Goal: Task Accomplishment & Management: Complete application form

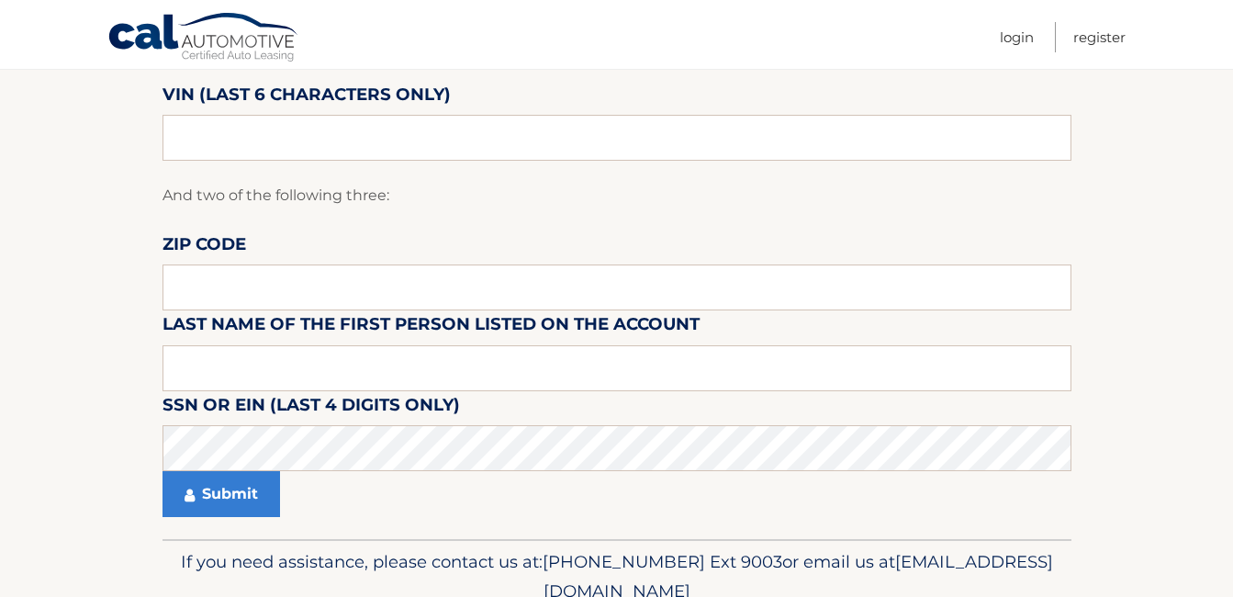
scroll to position [245, 0]
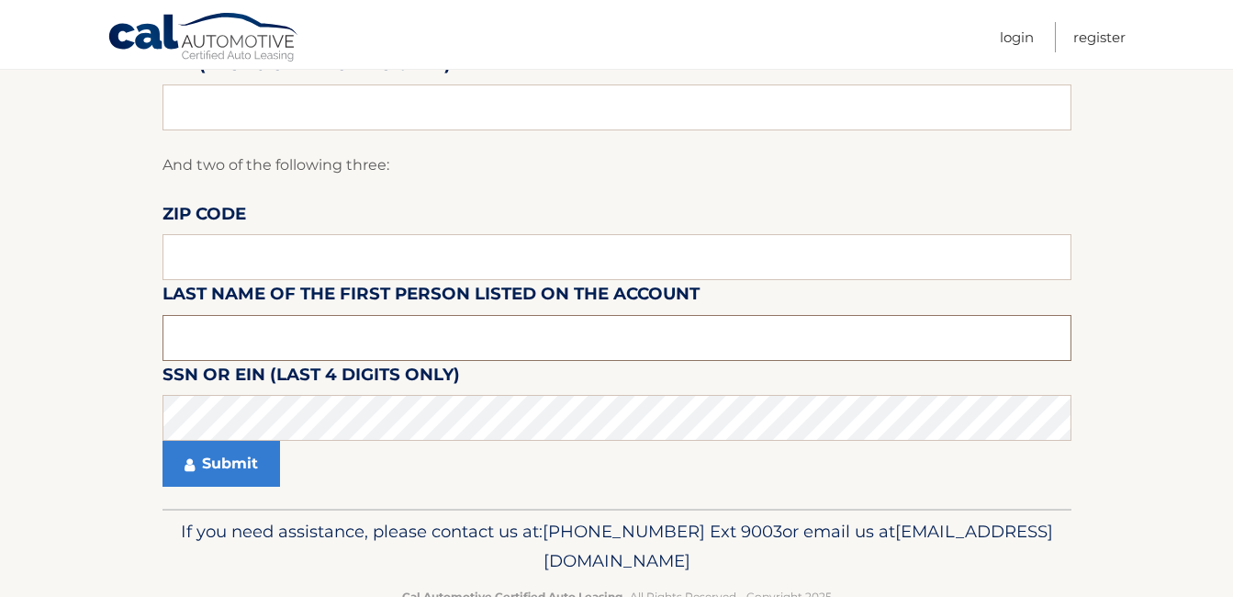
click at [316, 343] on input "text" at bounding box center [617, 338] width 909 height 46
type input "L"
type input "l"
type input "a"
click at [351, 263] on input "text" at bounding box center [617, 257] width 909 height 46
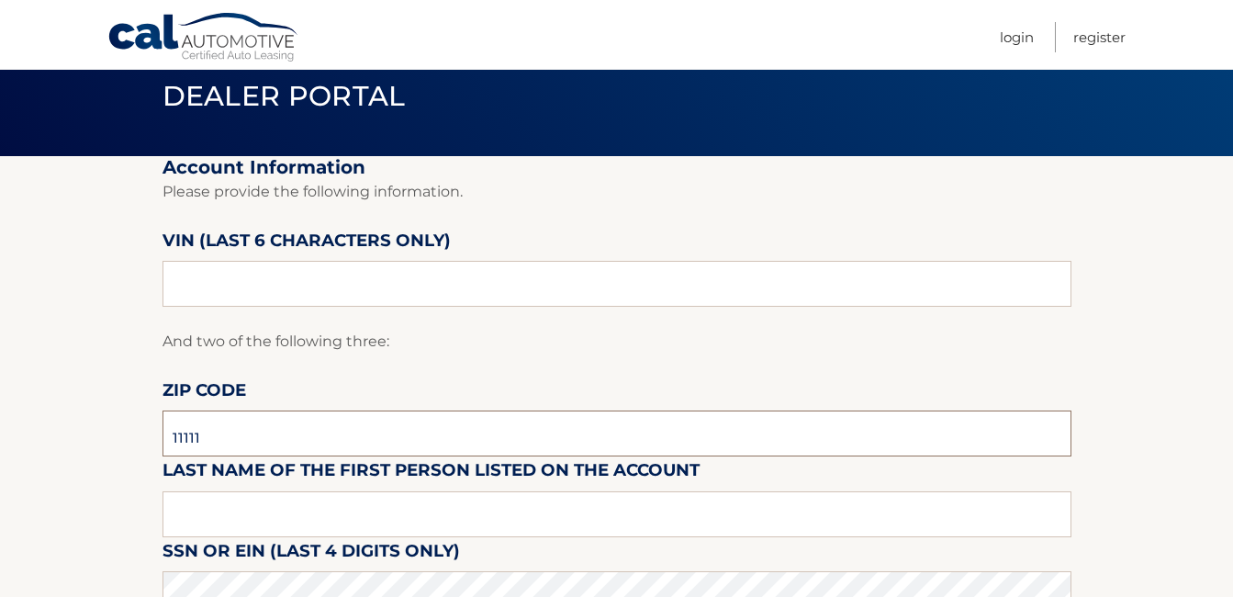
scroll to position [62, 0]
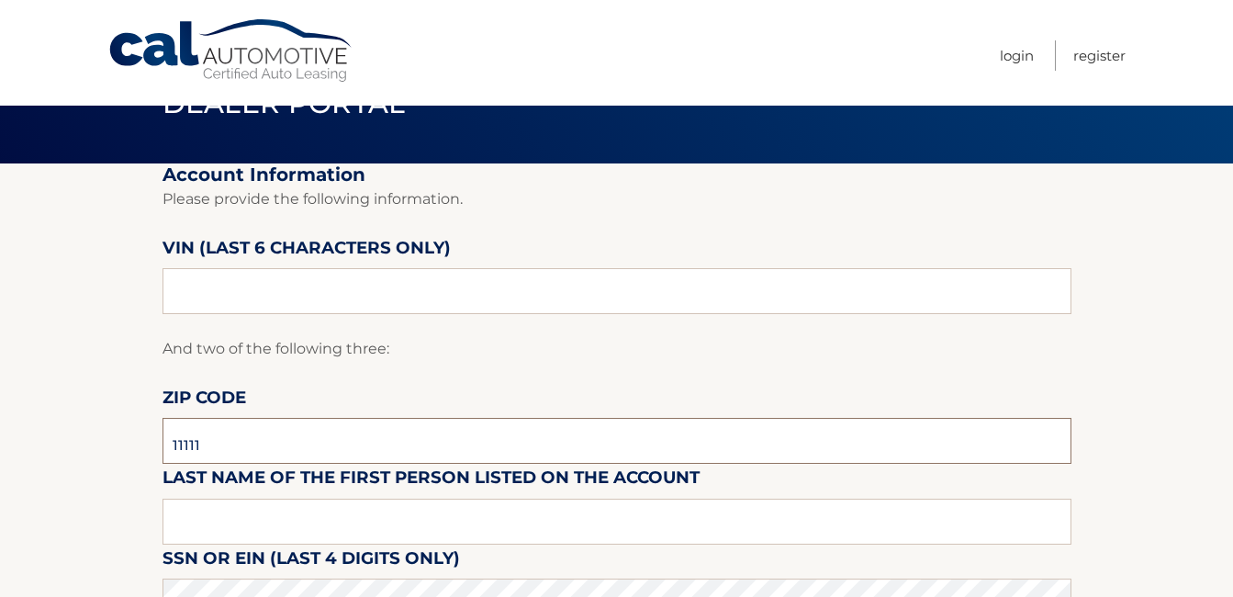
type input "11111"
click at [415, 271] on input "text" at bounding box center [617, 291] width 909 height 46
type input "4*****"
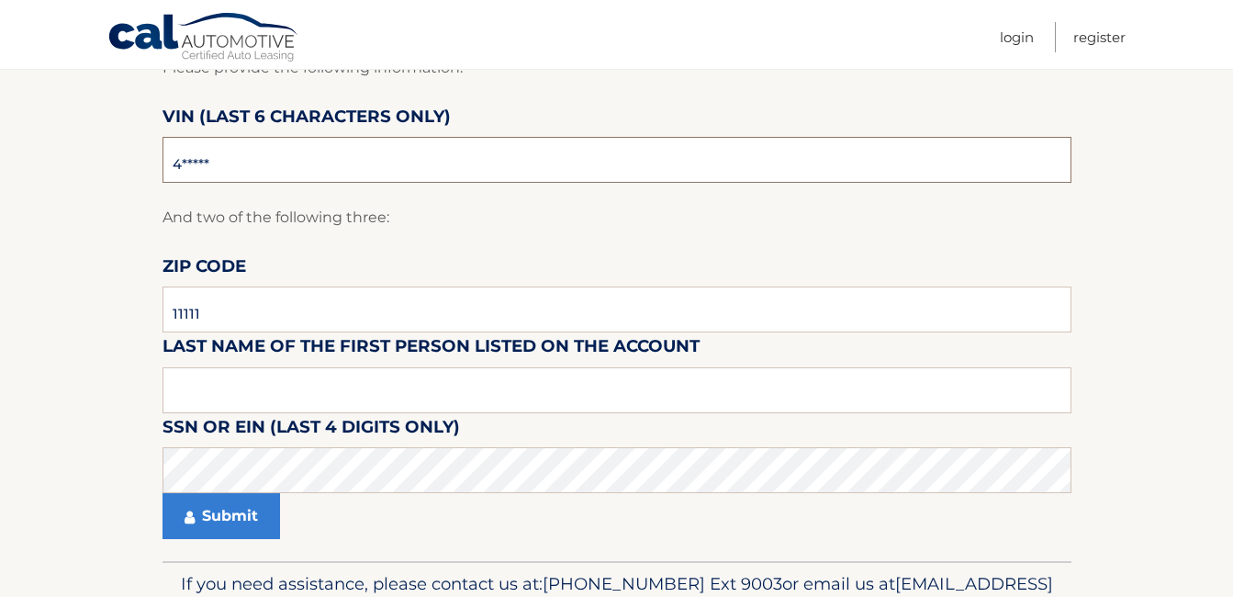
scroll to position [297, 0]
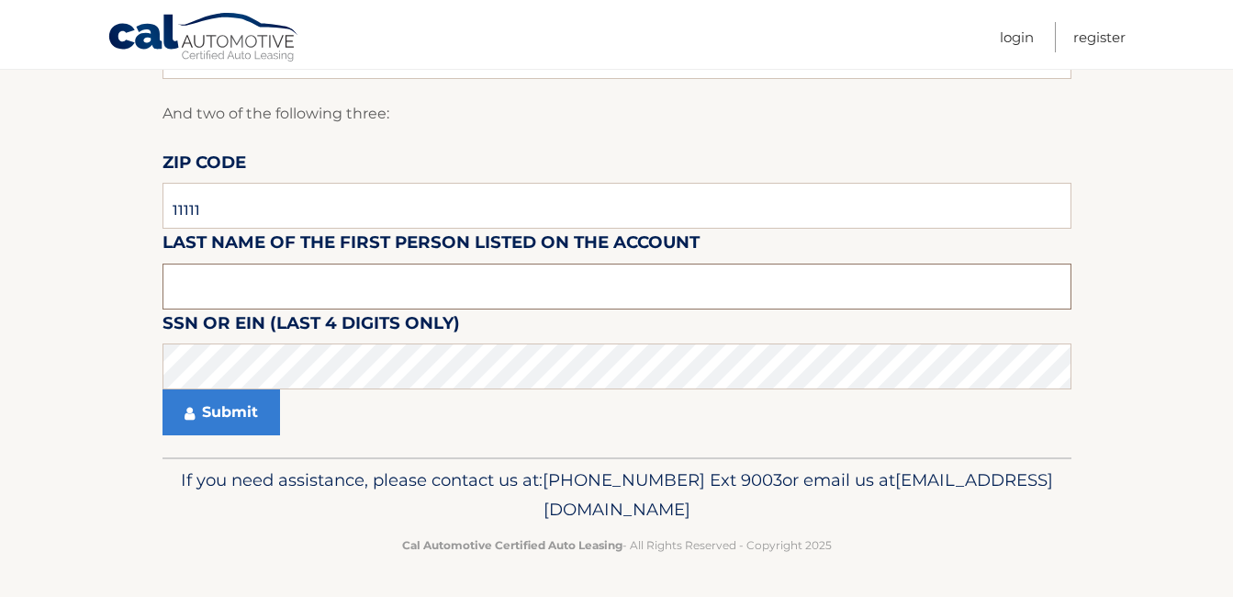
click at [390, 280] on input "text" at bounding box center [617, 287] width 909 height 46
type input "4"
drag, startPoint x: 280, startPoint y: 204, endPoint x: -59, endPoint y: 157, distance: 342.0
click at [0, 157] on html "Cal Automotive Menu Login Register Dealer Portal" at bounding box center [616, 1] width 1233 height 597
click at [211, 299] on input "text" at bounding box center [617, 287] width 909 height 46
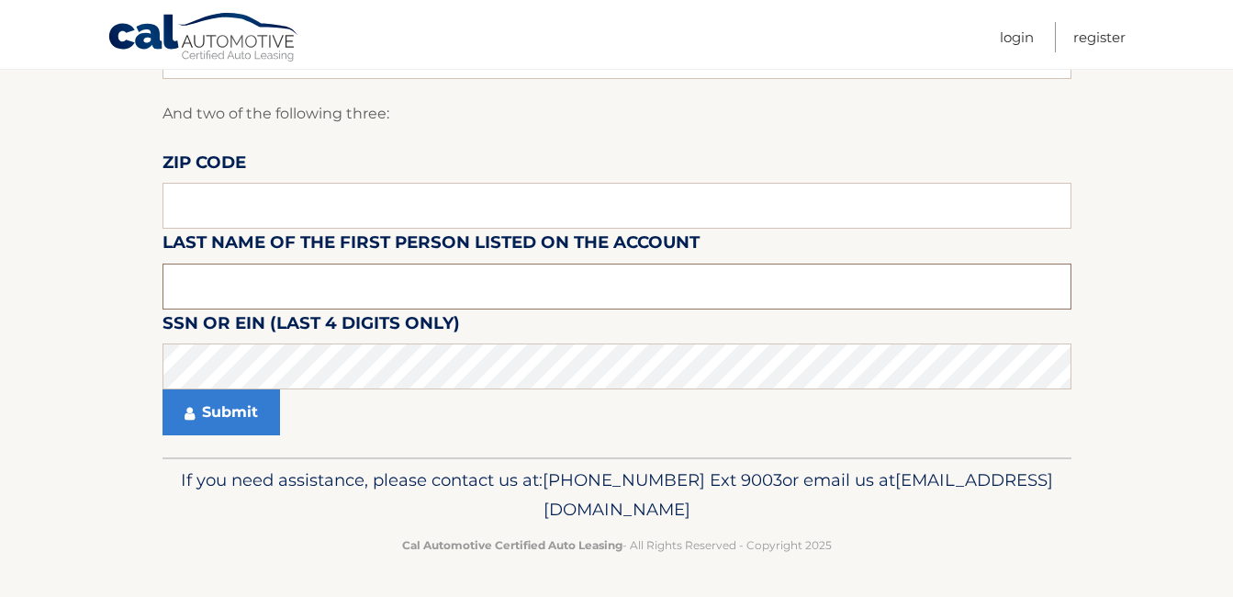
scroll to position [0, 0]
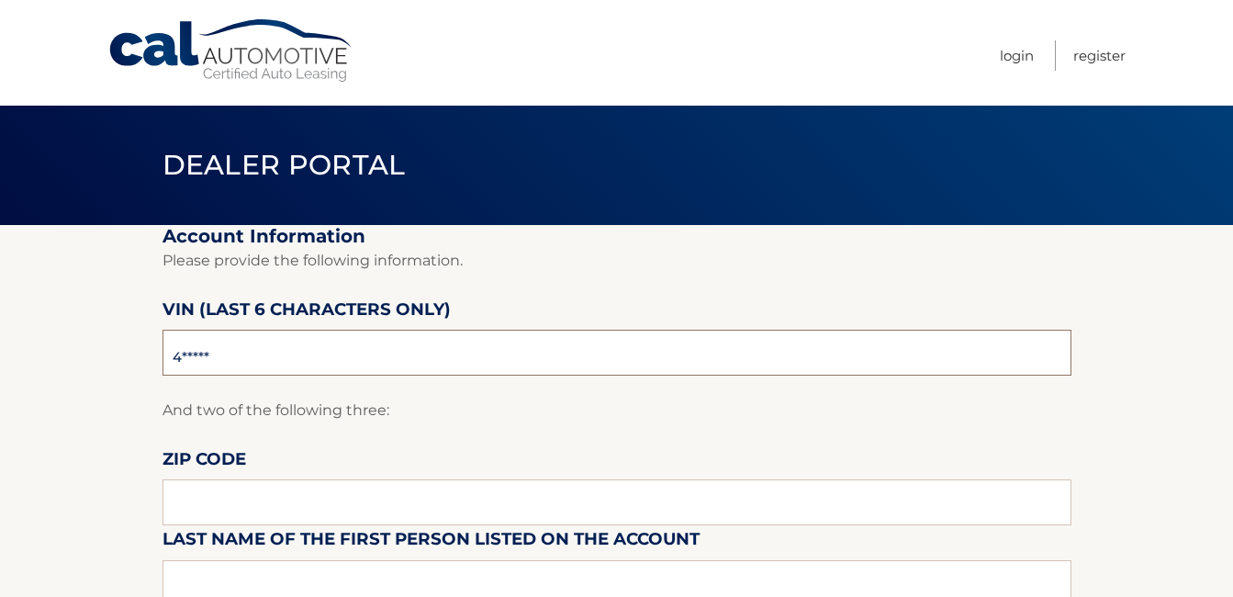
click at [341, 352] on input "4*****" at bounding box center [617, 353] width 909 height 46
click at [219, 364] on input "4*****" at bounding box center [617, 353] width 909 height 46
type input "519633"
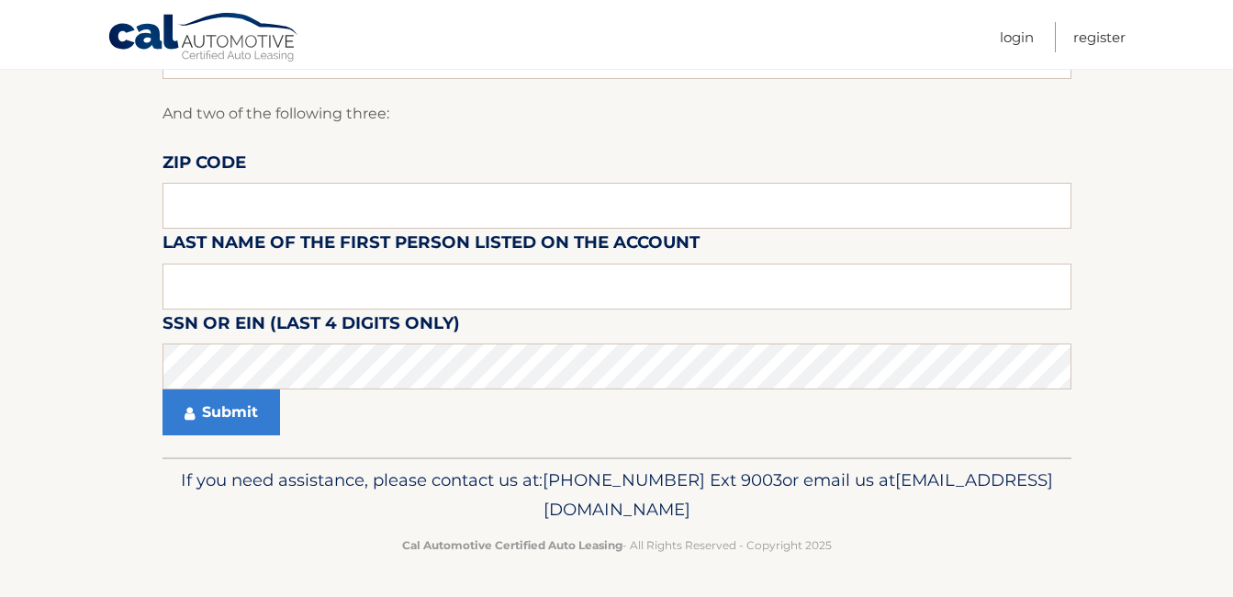
scroll to position [235, 0]
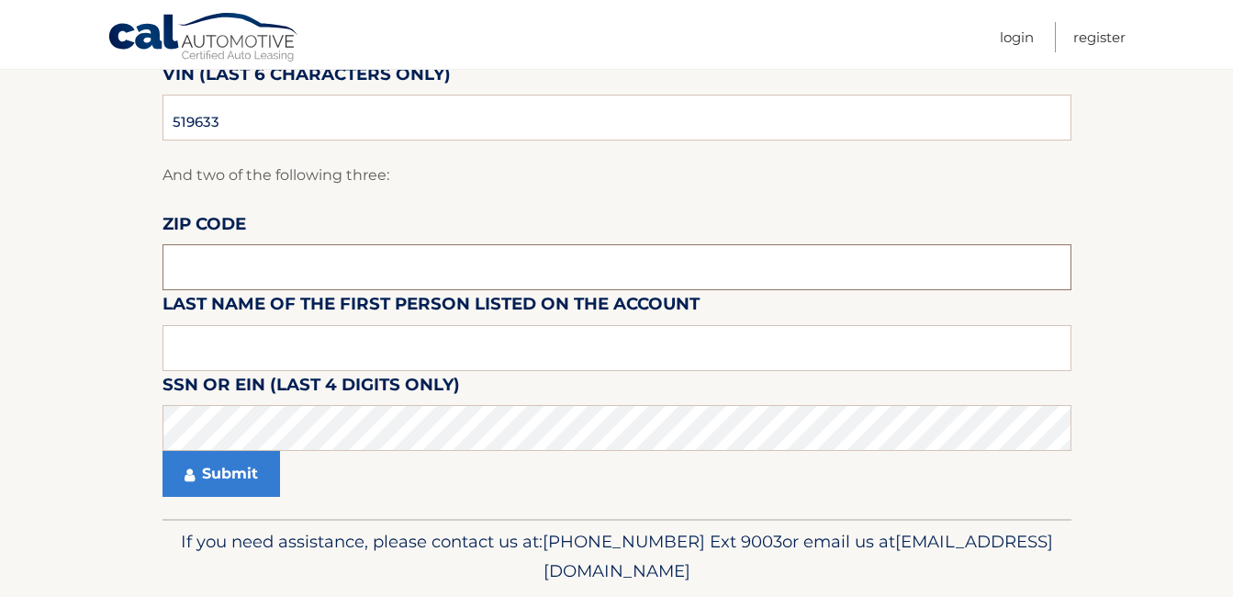
click at [227, 276] on input "text" at bounding box center [617, 267] width 909 height 46
type input "11725"
click at [241, 455] on button "Submit" at bounding box center [222, 474] width 118 height 46
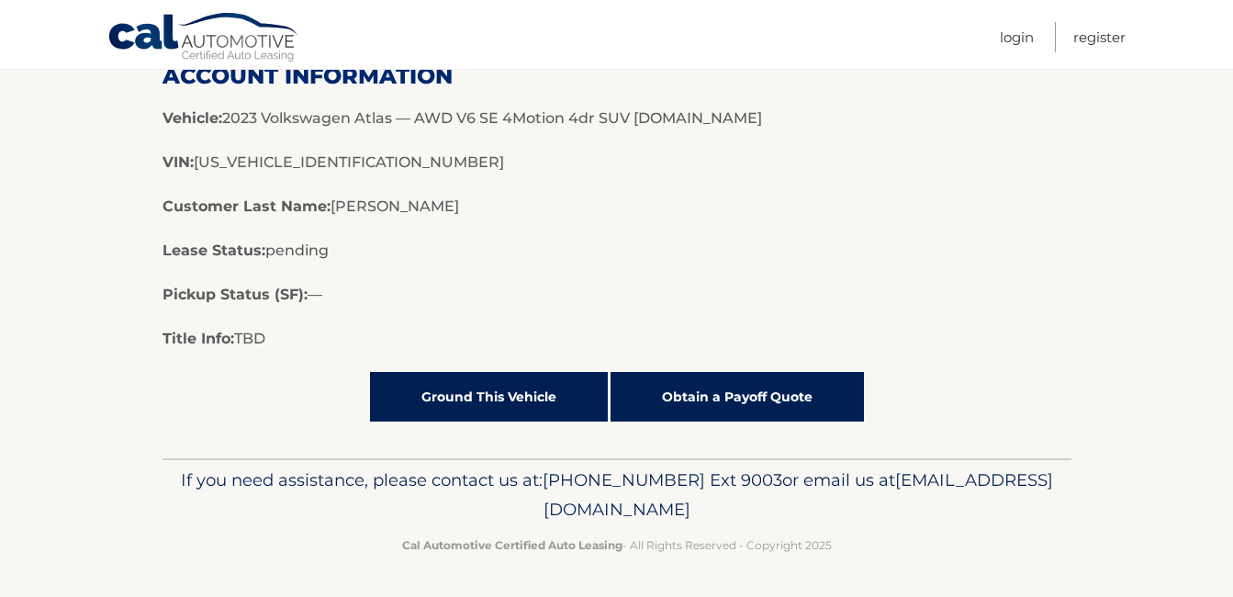
scroll to position [235, 0]
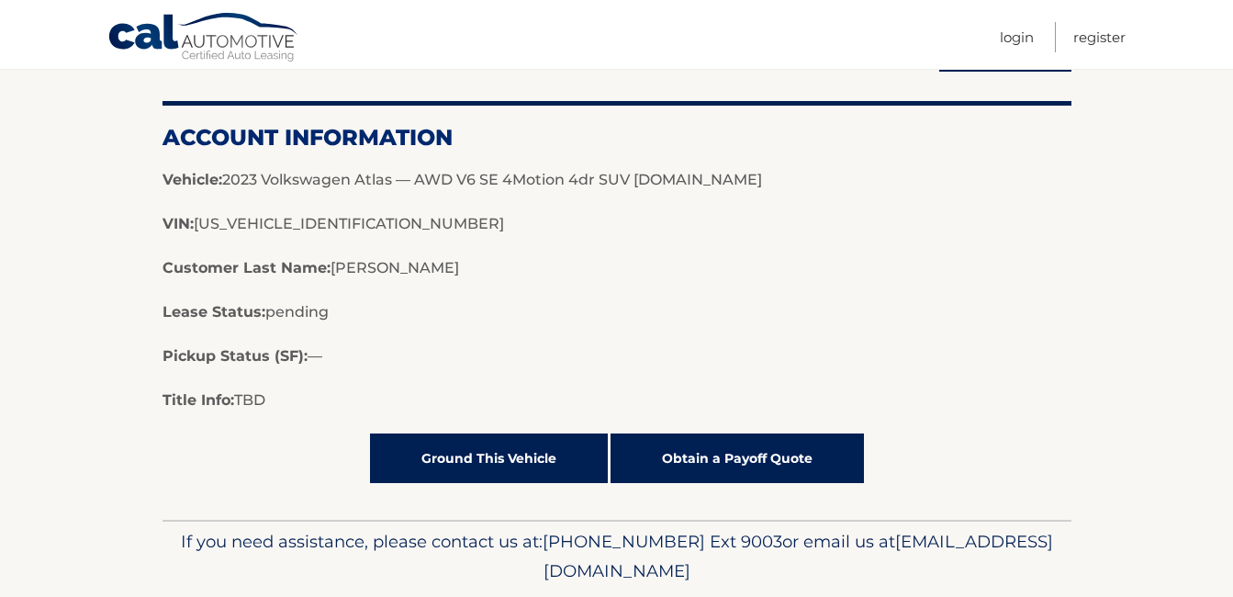
click at [533, 443] on link "Ground This Vehicle" at bounding box center [489, 458] width 238 height 50
click at [471, 465] on link "Ground This Vehicle" at bounding box center [489, 458] width 238 height 50
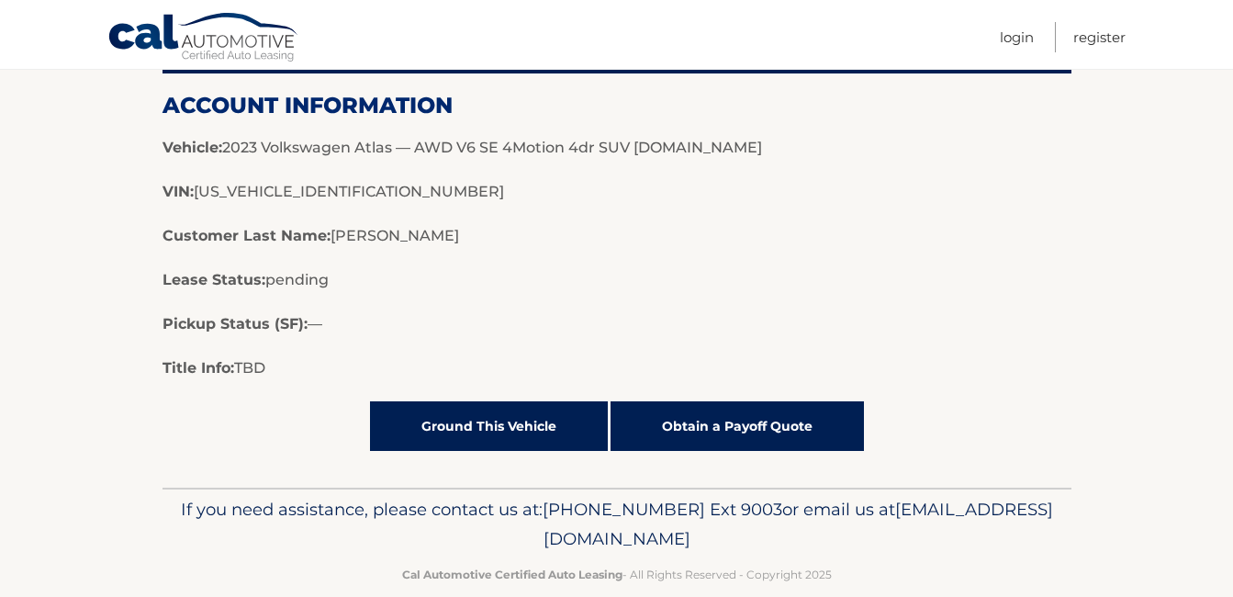
scroll to position [297, 0]
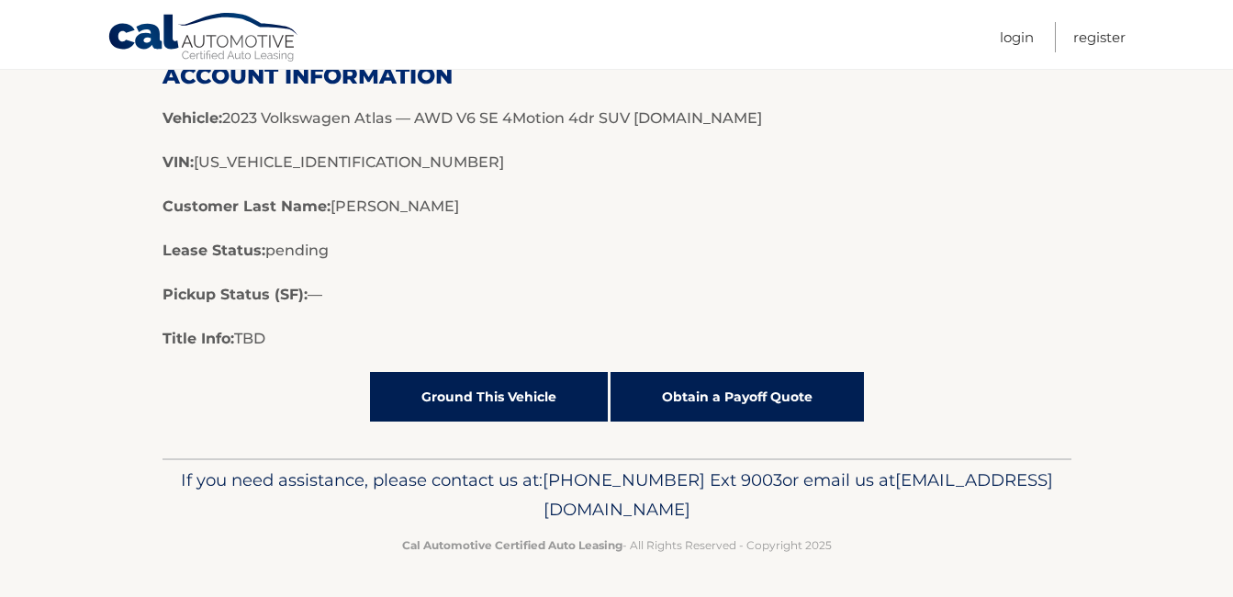
click at [724, 387] on link "Obtain a Payoff Quote" at bounding box center [737, 397] width 253 height 50
click at [749, 389] on link "Obtain a Payoff Quote" at bounding box center [737, 397] width 253 height 50
click at [708, 384] on link "Obtain a Payoff Quote" at bounding box center [737, 397] width 253 height 50
click at [693, 395] on link "Obtain a Payoff Quote" at bounding box center [737, 397] width 253 height 50
click at [477, 393] on link "Ground This Vehicle" at bounding box center [489, 397] width 238 height 50
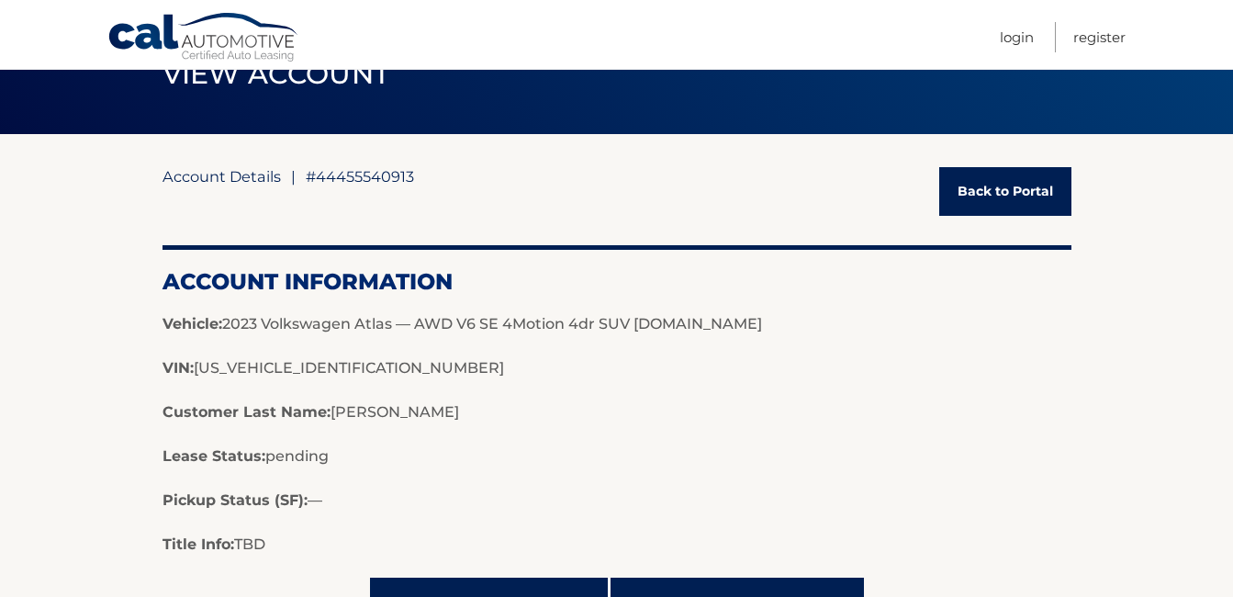
scroll to position [0, 0]
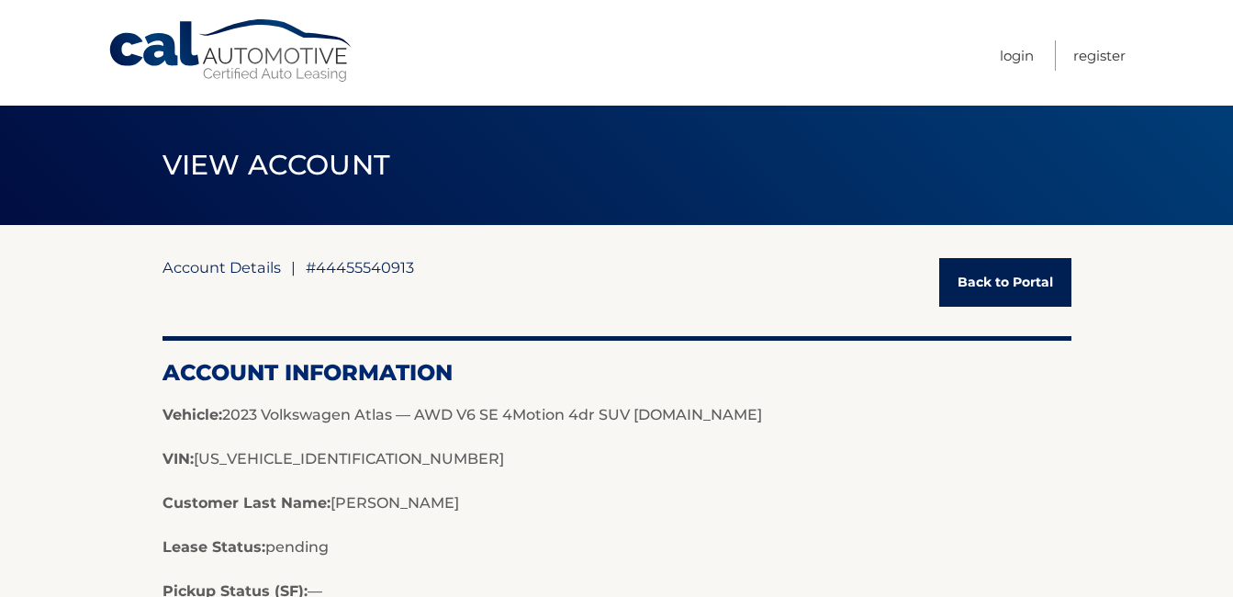
click at [1015, 294] on link "Back to Portal" at bounding box center [1005, 282] width 132 height 49
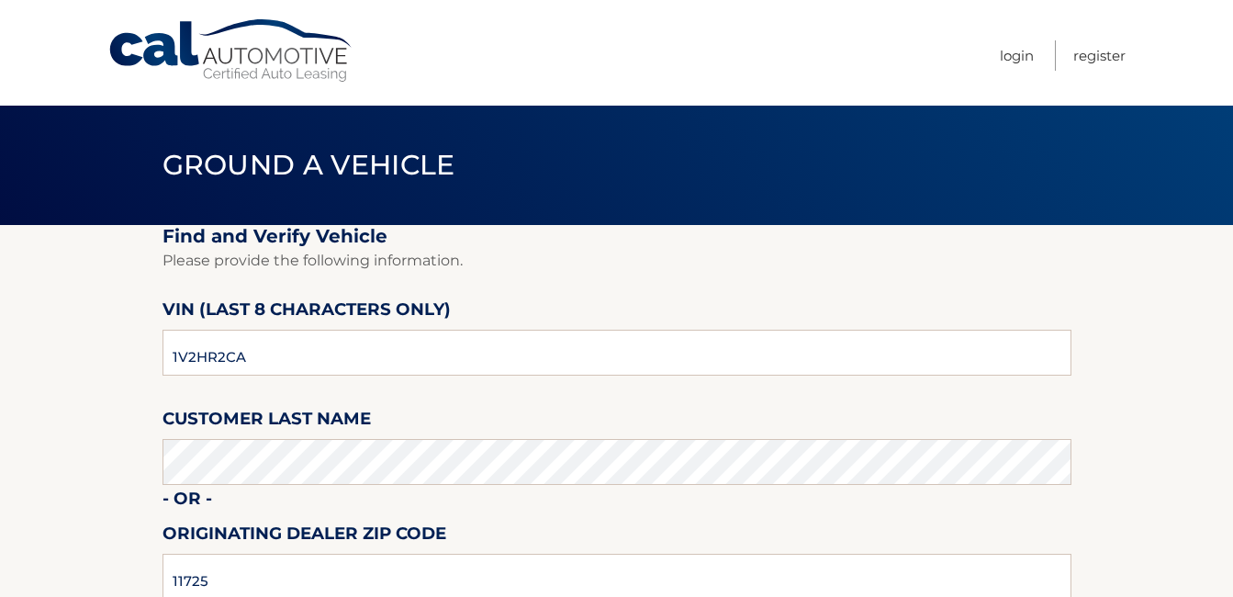
scroll to position [62, 0]
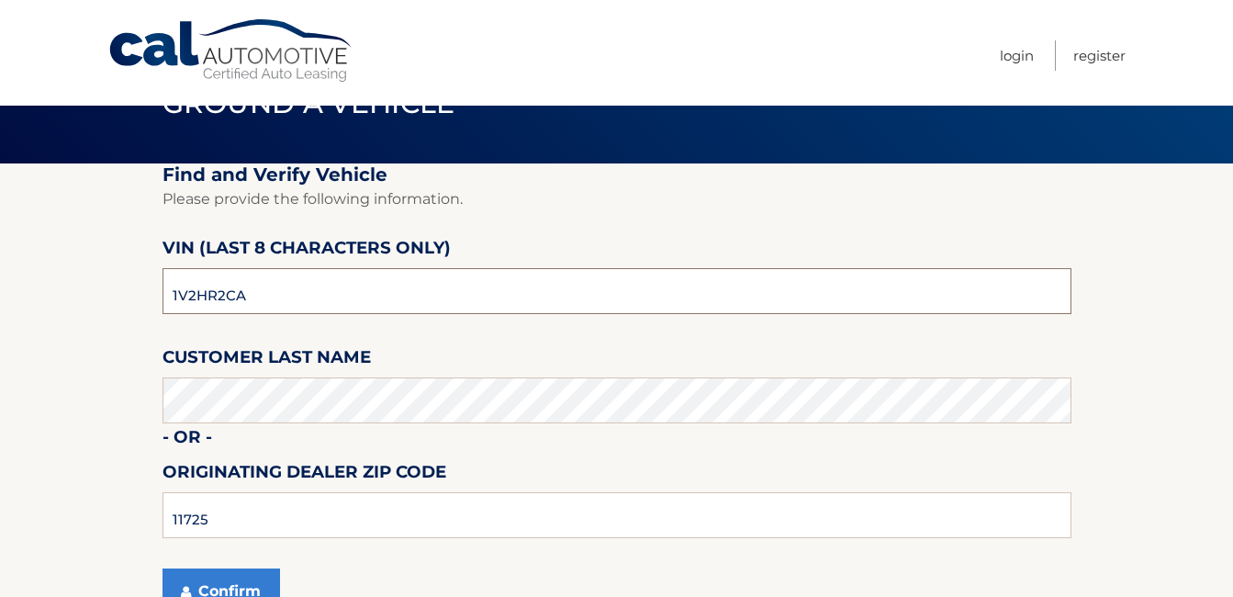
click at [324, 293] on input "1V2HR2CA" at bounding box center [617, 291] width 909 height 46
click at [388, 338] on fieldset "Find and Verify Vehicle Please provide the following information. VIN (last 8 c…" at bounding box center [617, 399] width 909 height 473
click at [368, 309] on input "1V2HR2CA" at bounding box center [617, 291] width 909 height 46
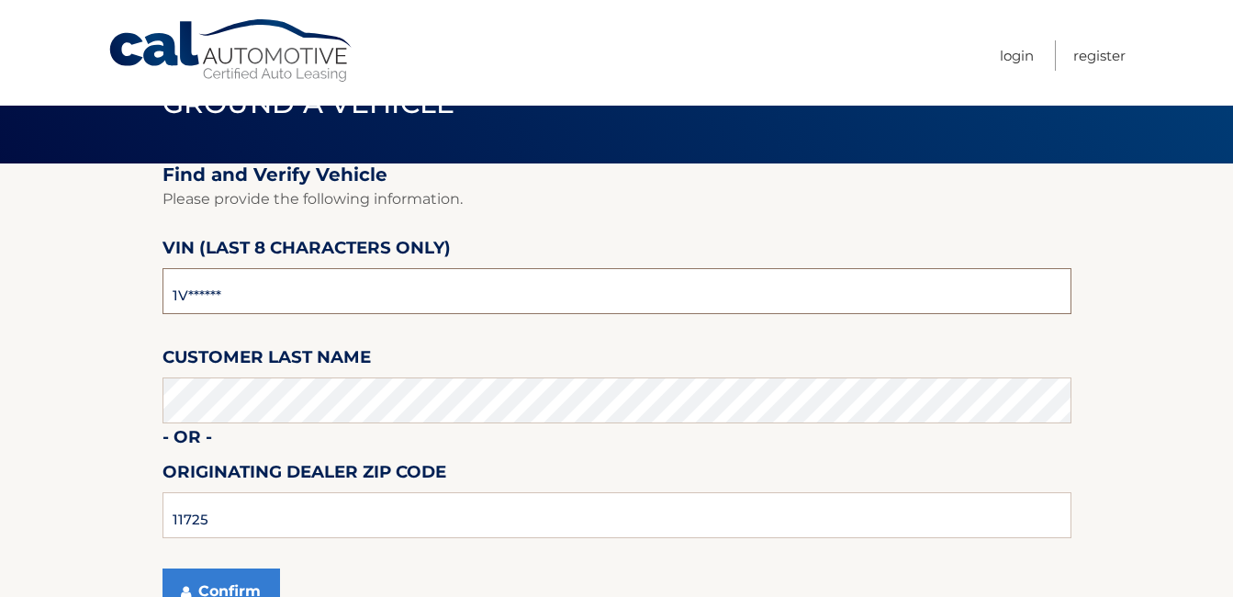
type input "1*******"
click at [303, 521] on input "11725" at bounding box center [617, 515] width 909 height 46
type input "1"
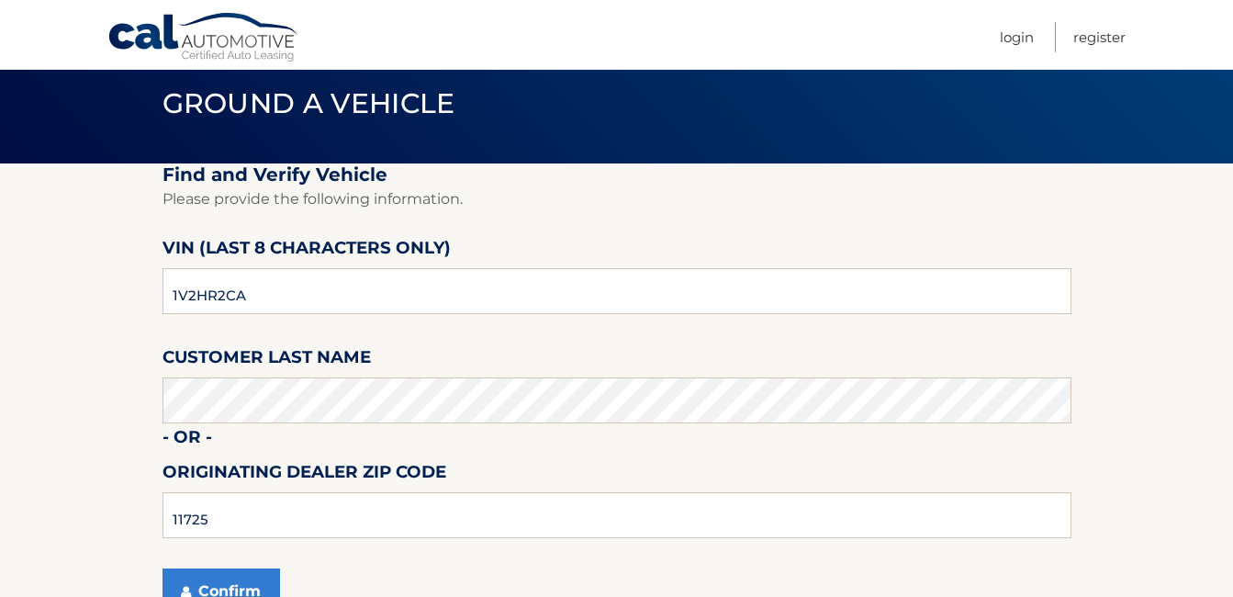
scroll to position [122, 0]
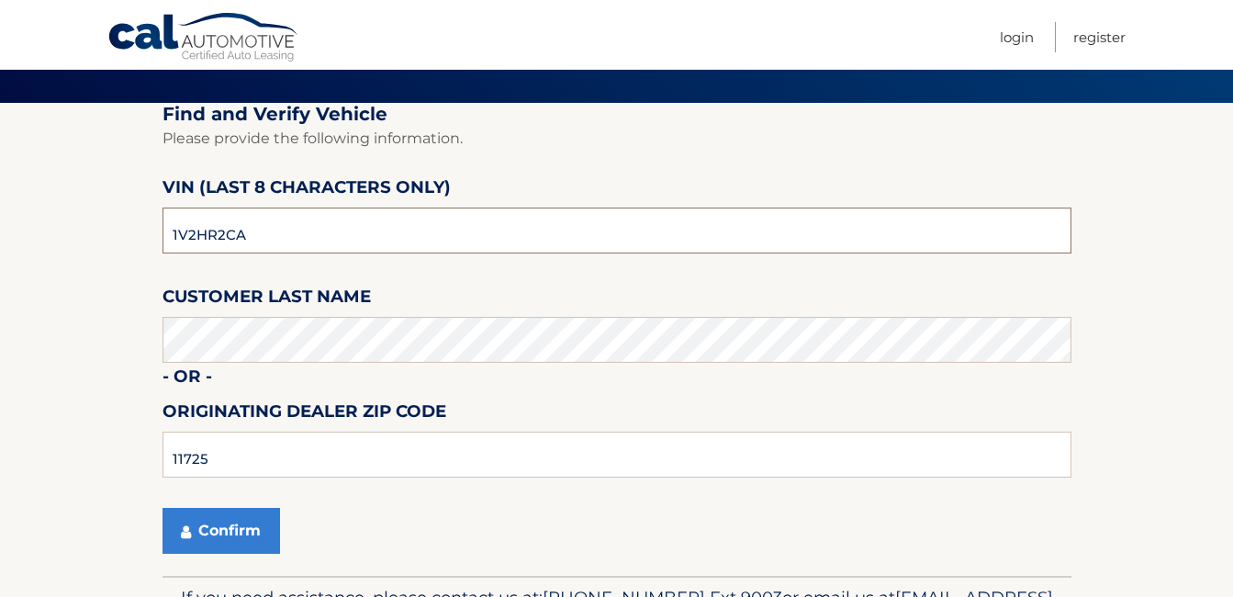
click at [332, 221] on input "1V2HR2CA" at bounding box center [617, 231] width 909 height 46
type input "5*******"
type input "PC519633"
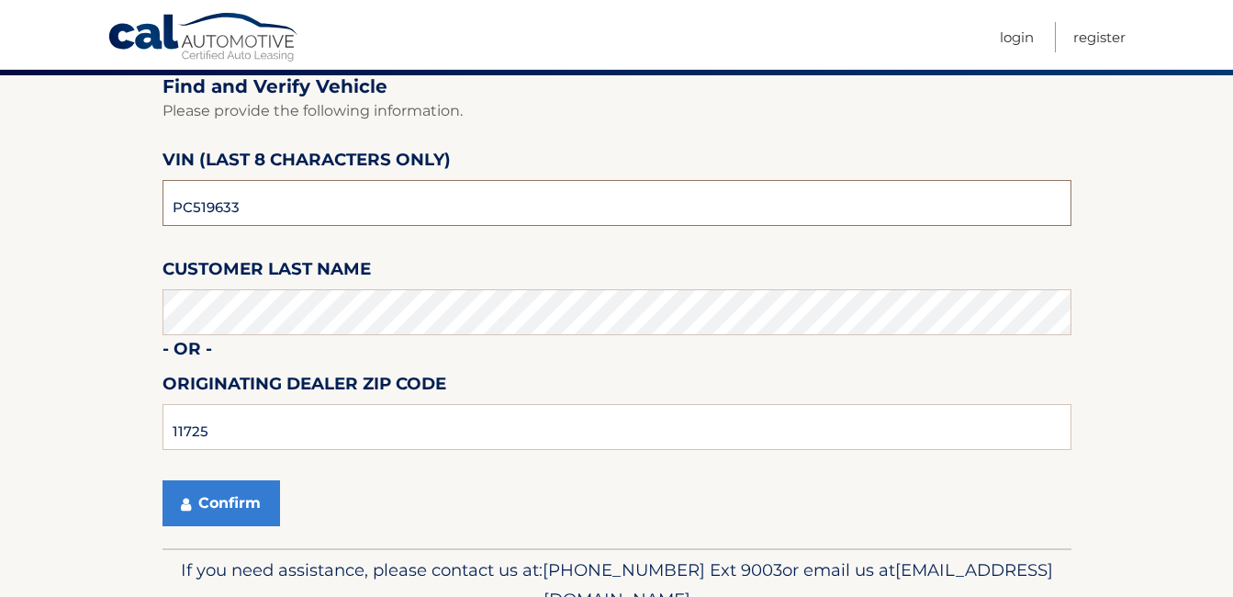
scroll to position [241, 0]
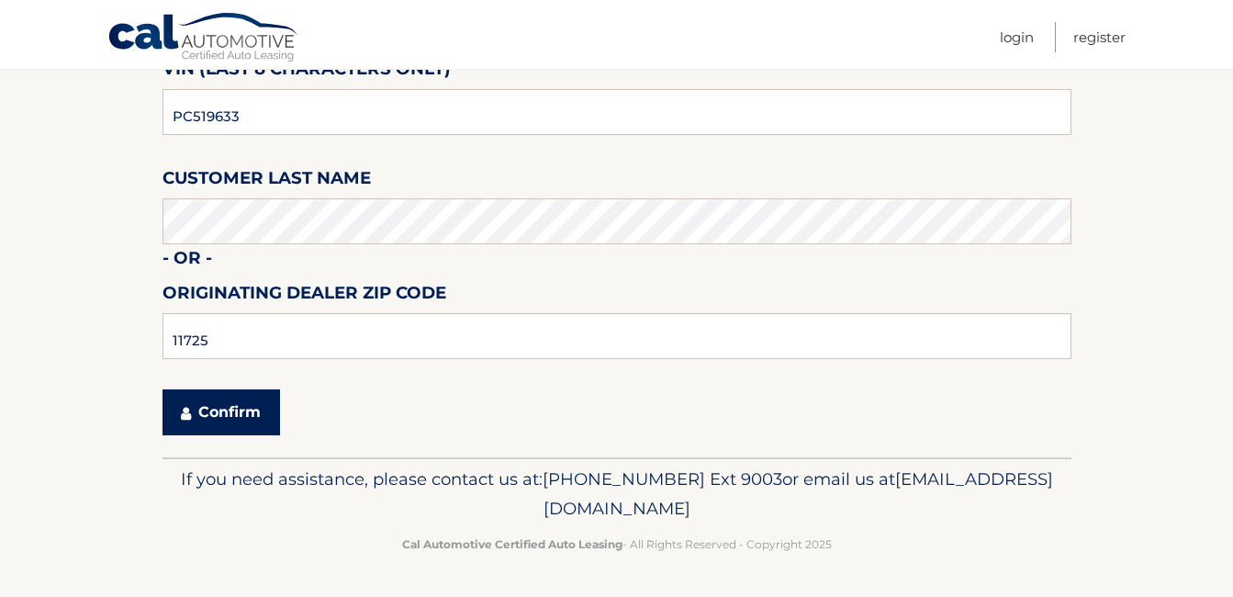
click at [275, 411] on button "Confirm" at bounding box center [222, 412] width 118 height 46
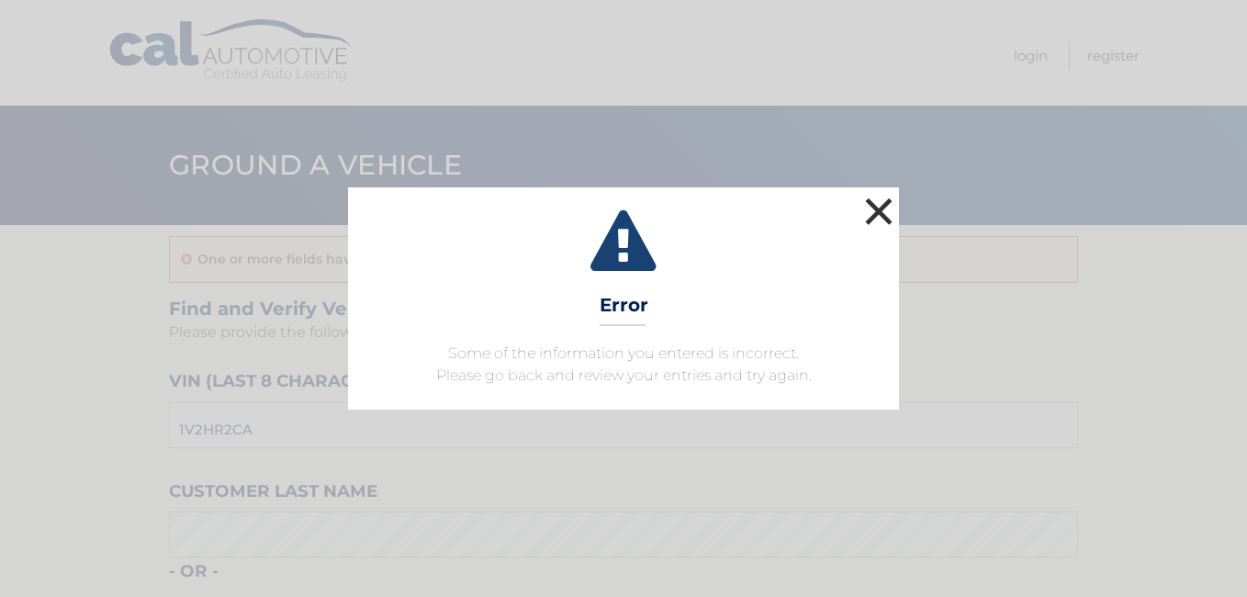
click at [888, 202] on button "×" at bounding box center [878, 211] width 37 height 37
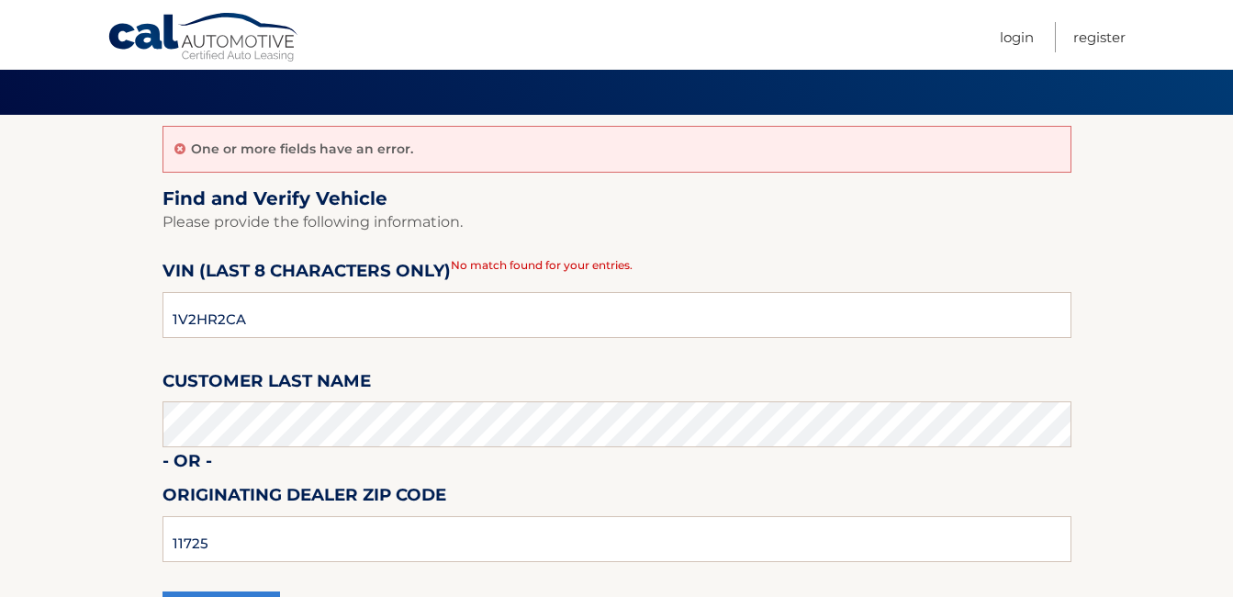
scroll to position [184, 0]
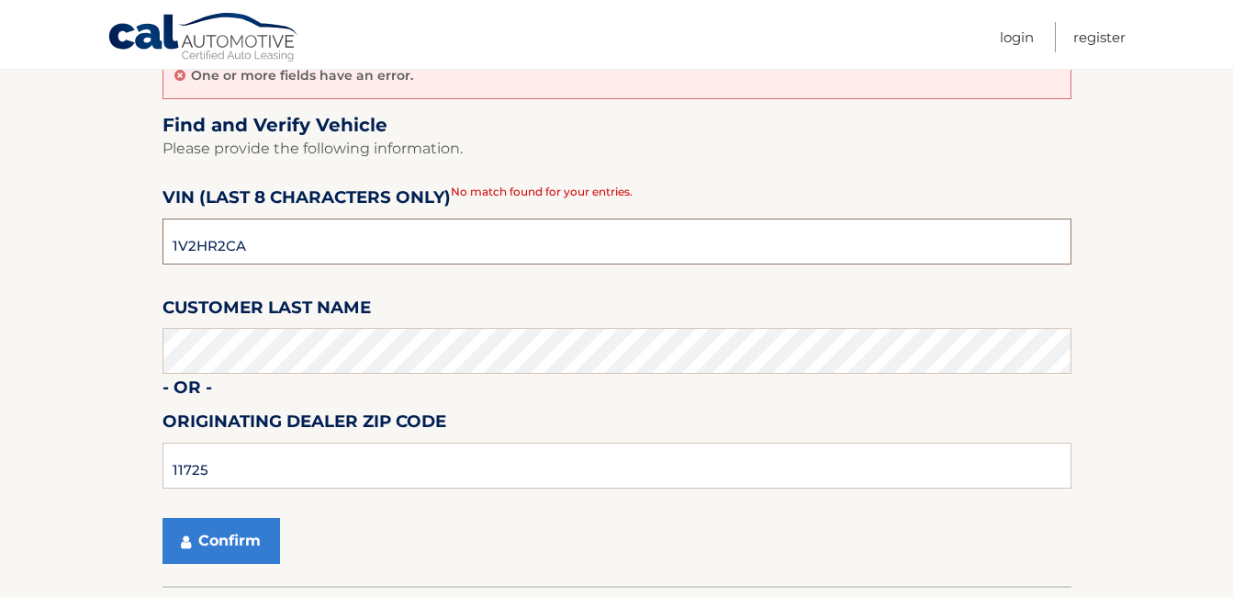
drag, startPoint x: 403, startPoint y: 250, endPoint x: 97, endPoint y: 243, distance: 305.8
click at [97, 243] on section "One or more fields have an error. Find and Verify Vehicle Please provide the fo…" at bounding box center [616, 313] width 1233 height 544
type input "PC519633"
click at [163, 518] on button "Confirm" at bounding box center [222, 541] width 118 height 46
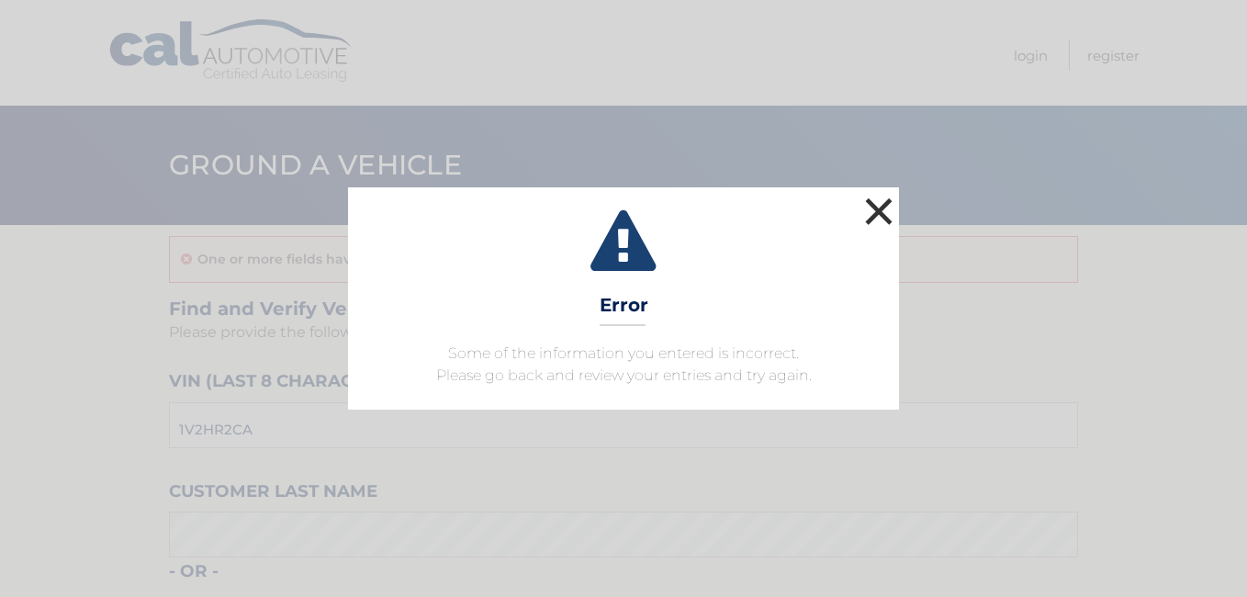
click at [887, 210] on button "×" at bounding box center [878, 211] width 37 height 37
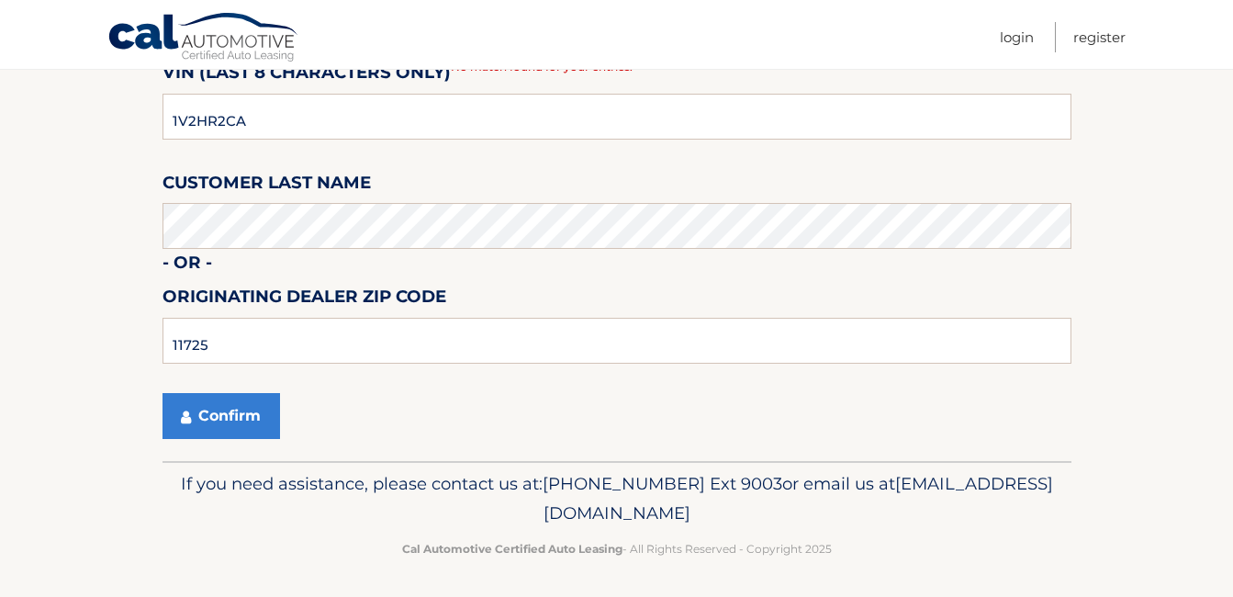
scroll to position [6, 0]
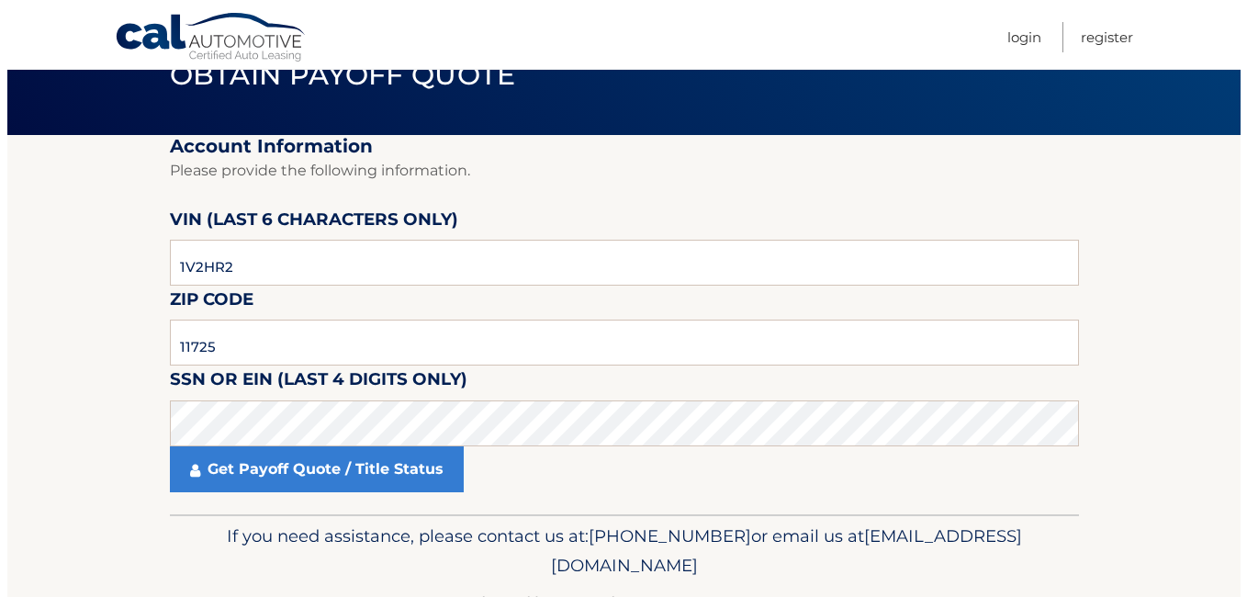
scroll to position [122, 0]
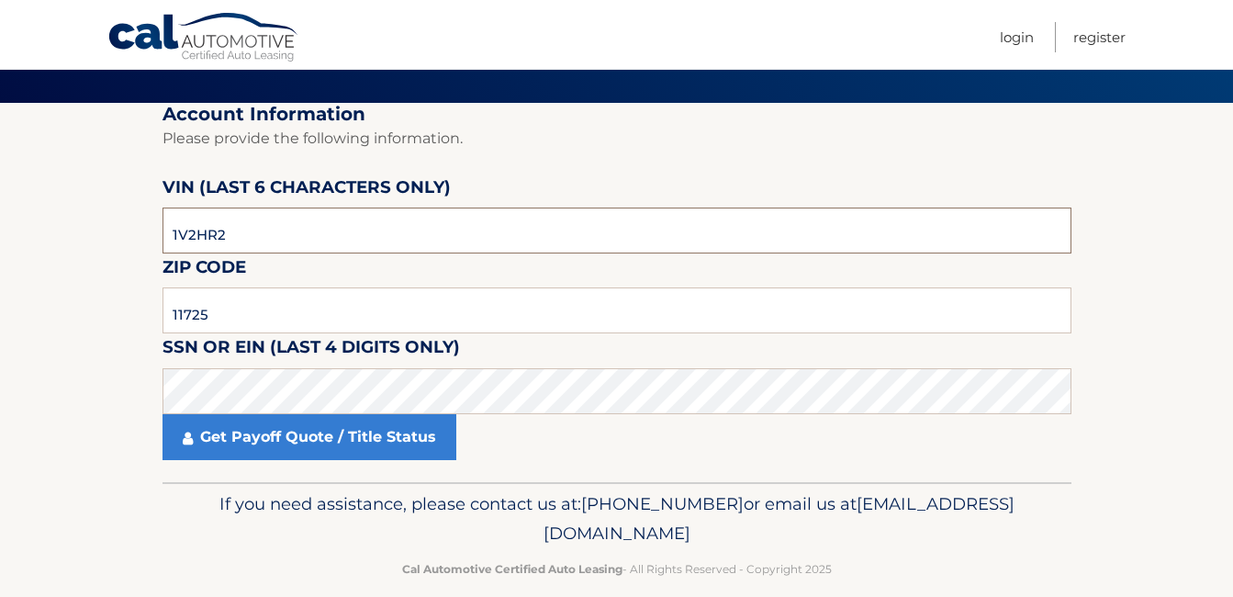
click at [301, 251] on input "1V2HR2" at bounding box center [617, 231] width 909 height 46
click at [254, 221] on input "1V2HR2" at bounding box center [617, 231] width 909 height 46
type input "519633"
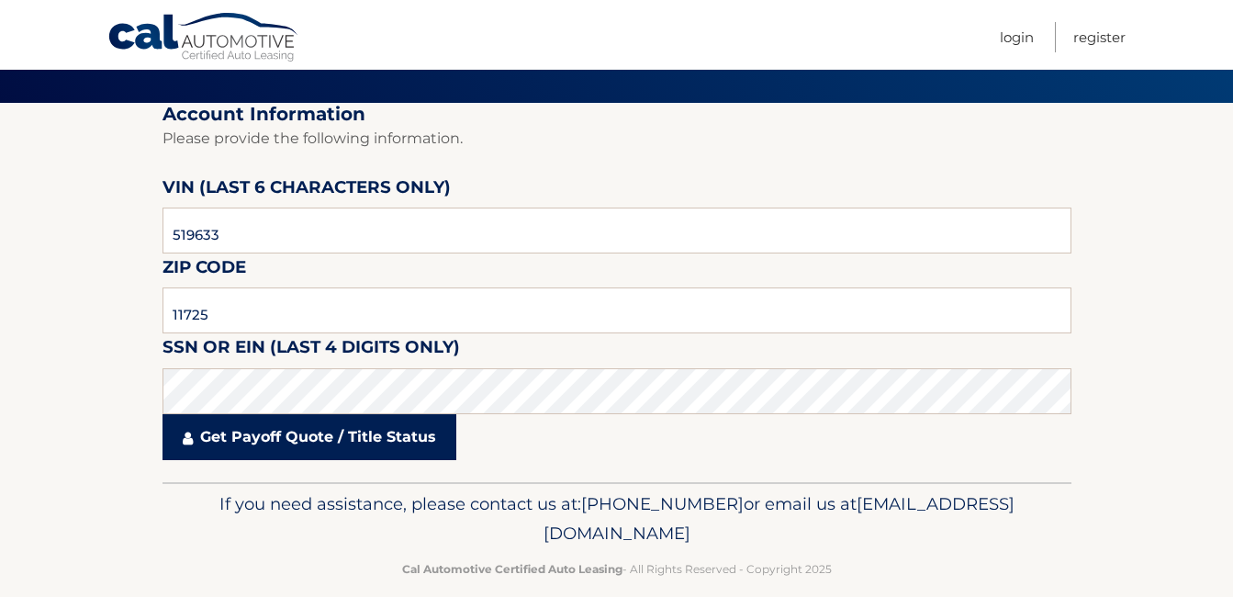
click at [306, 431] on link "Get Payoff Quote / Title Status" at bounding box center [310, 437] width 294 height 46
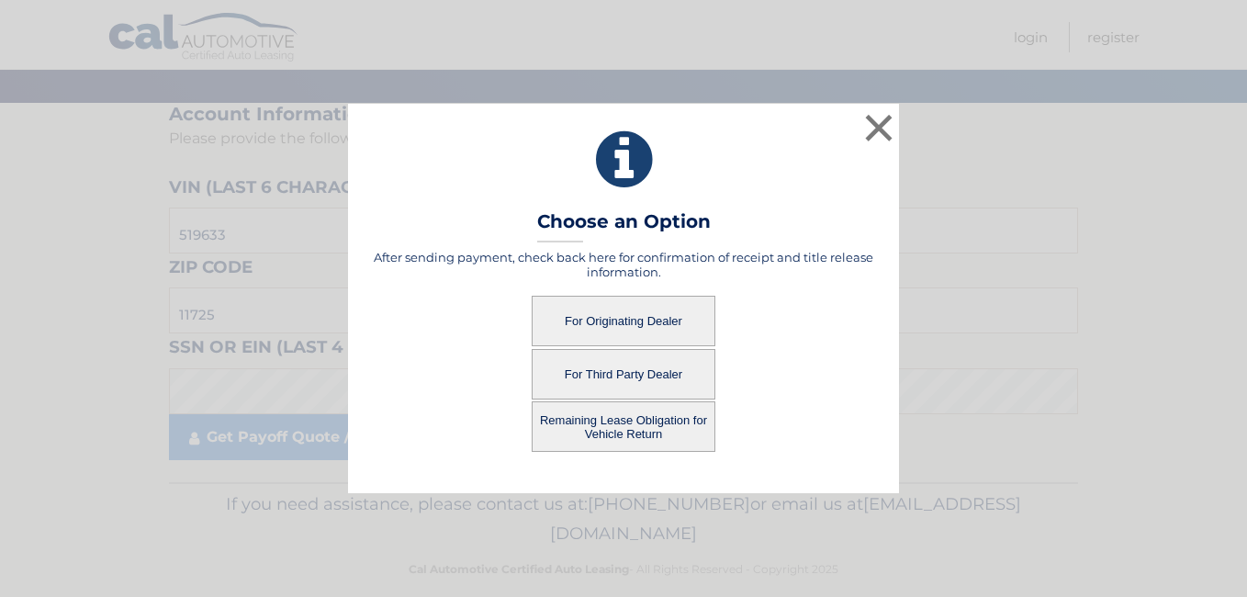
click at [661, 331] on button "For Originating Dealer" at bounding box center [624, 321] width 184 height 51
click at [645, 323] on button "For Originating Dealer" at bounding box center [624, 321] width 184 height 51
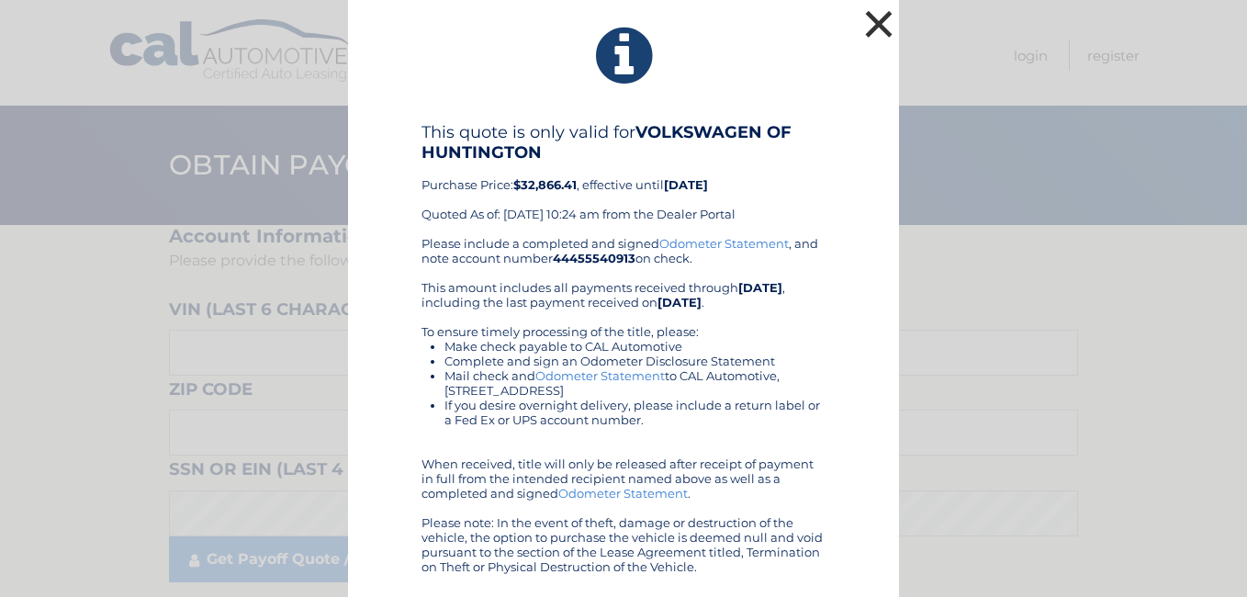
click at [892, 26] on button "×" at bounding box center [878, 24] width 37 height 37
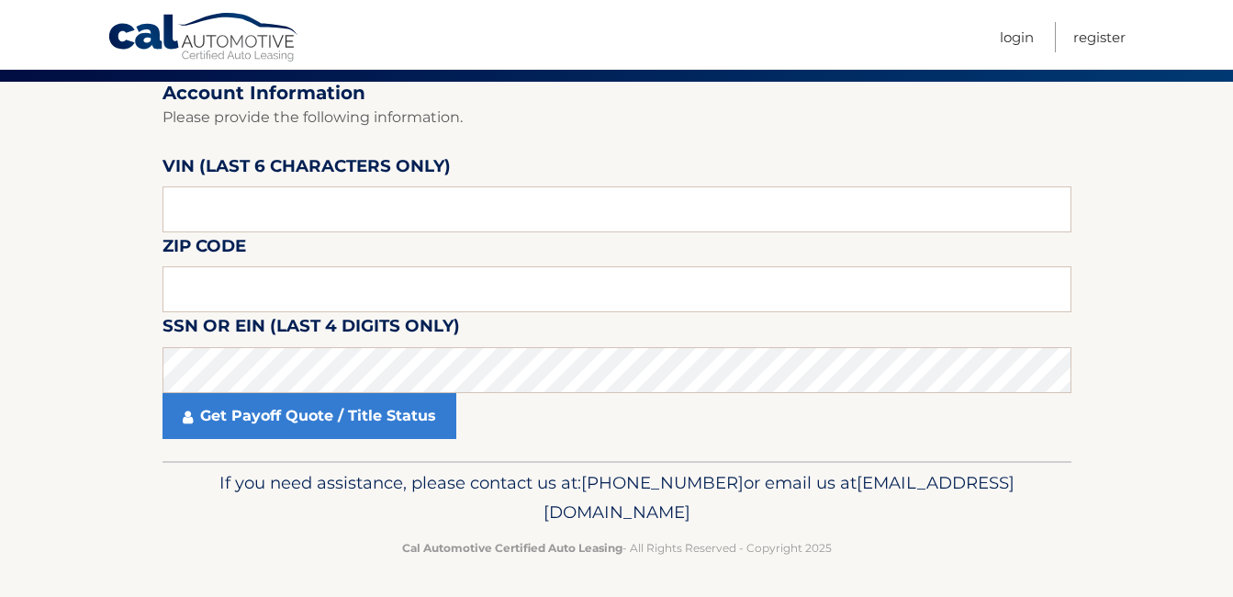
scroll to position [147, 0]
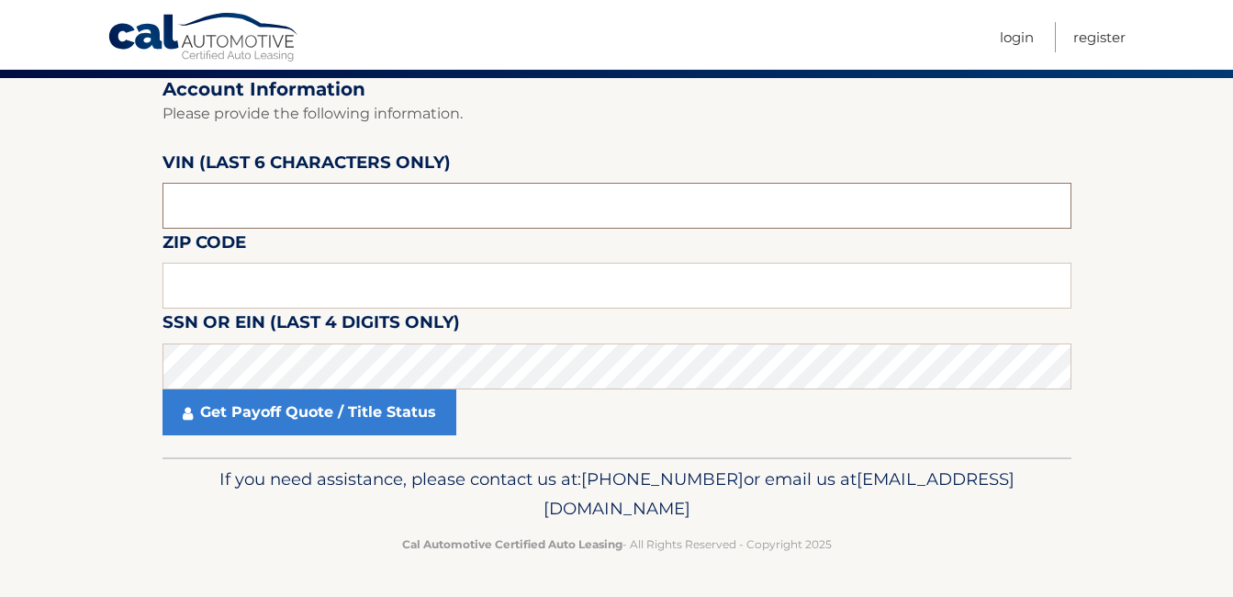
click at [363, 214] on input "text" at bounding box center [617, 206] width 909 height 46
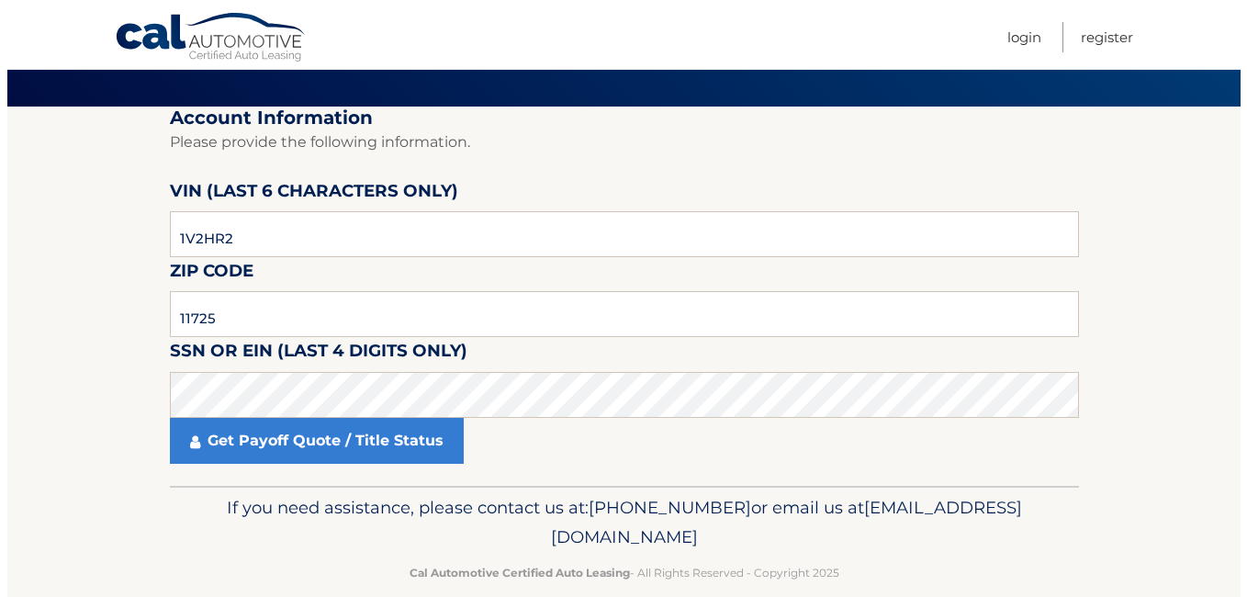
scroll to position [122, 0]
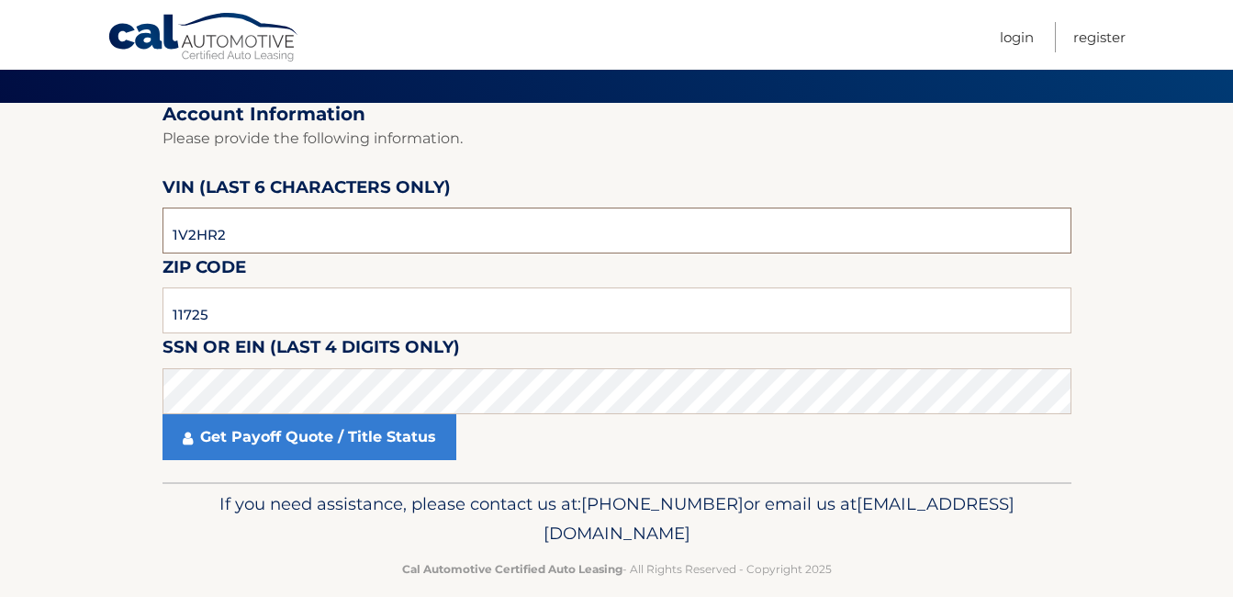
click at [318, 231] on input "1V2HR2" at bounding box center [617, 231] width 909 height 46
type input "519633"
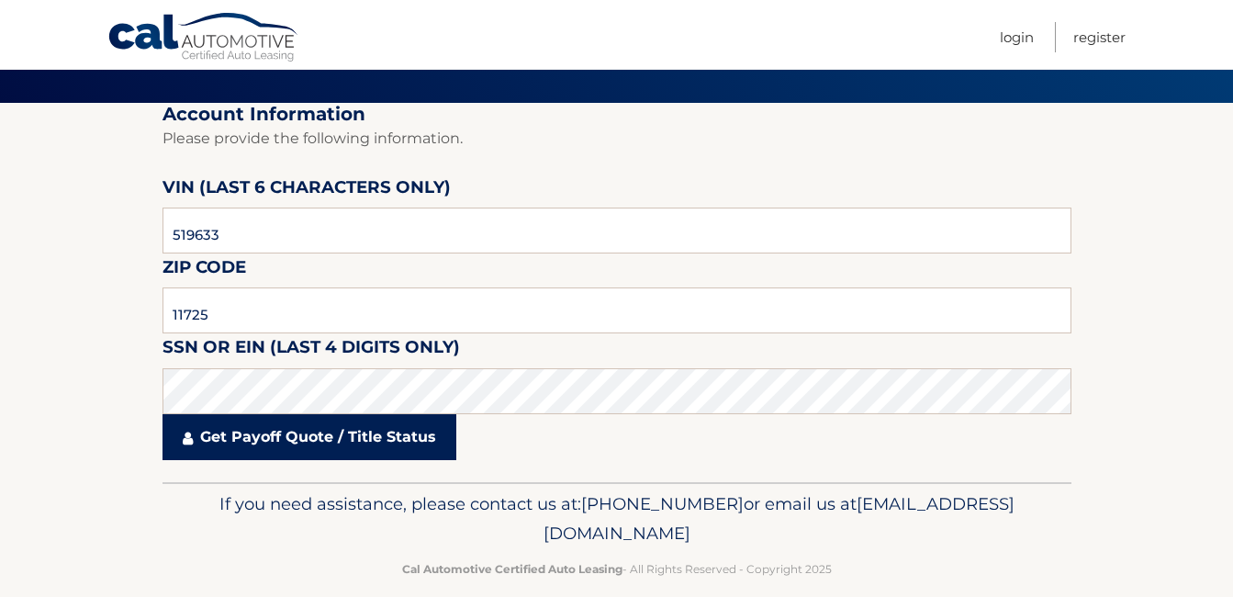
click at [342, 443] on link "Get Payoff Quote / Title Status" at bounding box center [310, 437] width 294 height 46
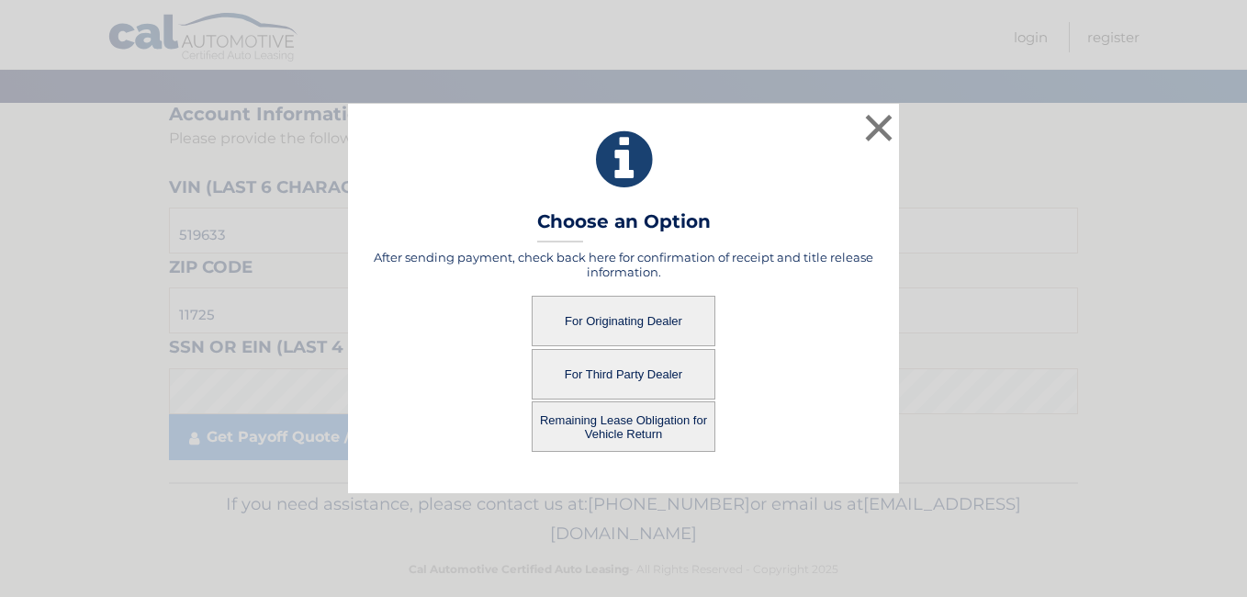
click at [611, 379] on button "For Third Party Dealer" at bounding box center [624, 374] width 184 height 51
click at [623, 373] on button "For Third Party Dealer" at bounding box center [624, 374] width 184 height 51
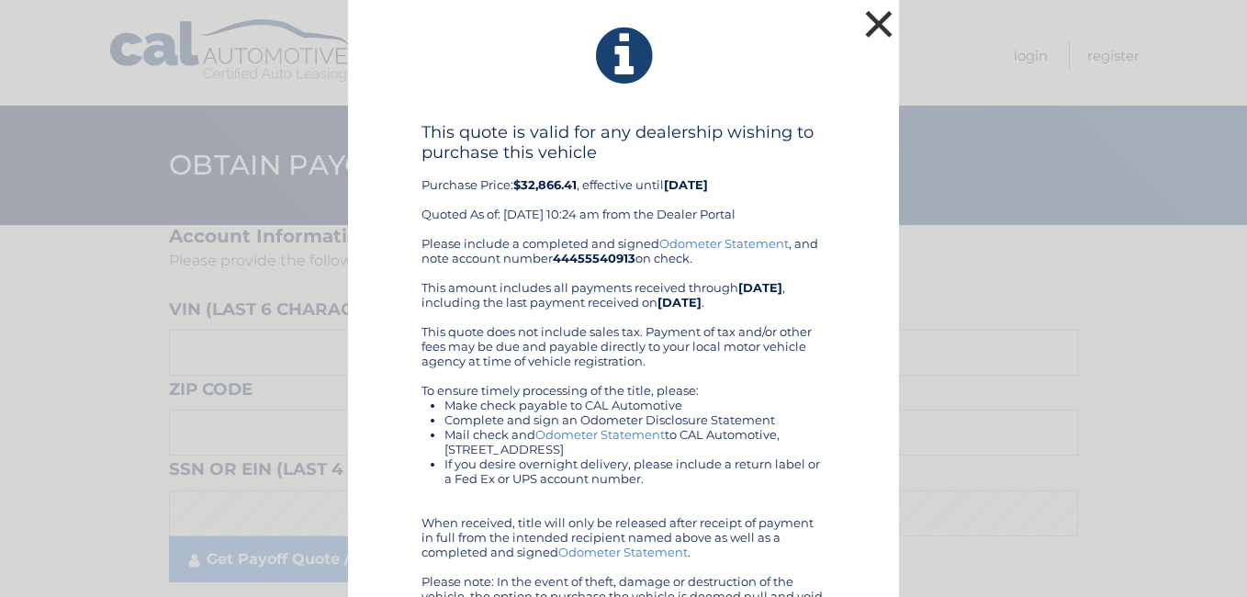
click at [873, 15] on button "×" at bounding box center [878, 24] width 37 height 37
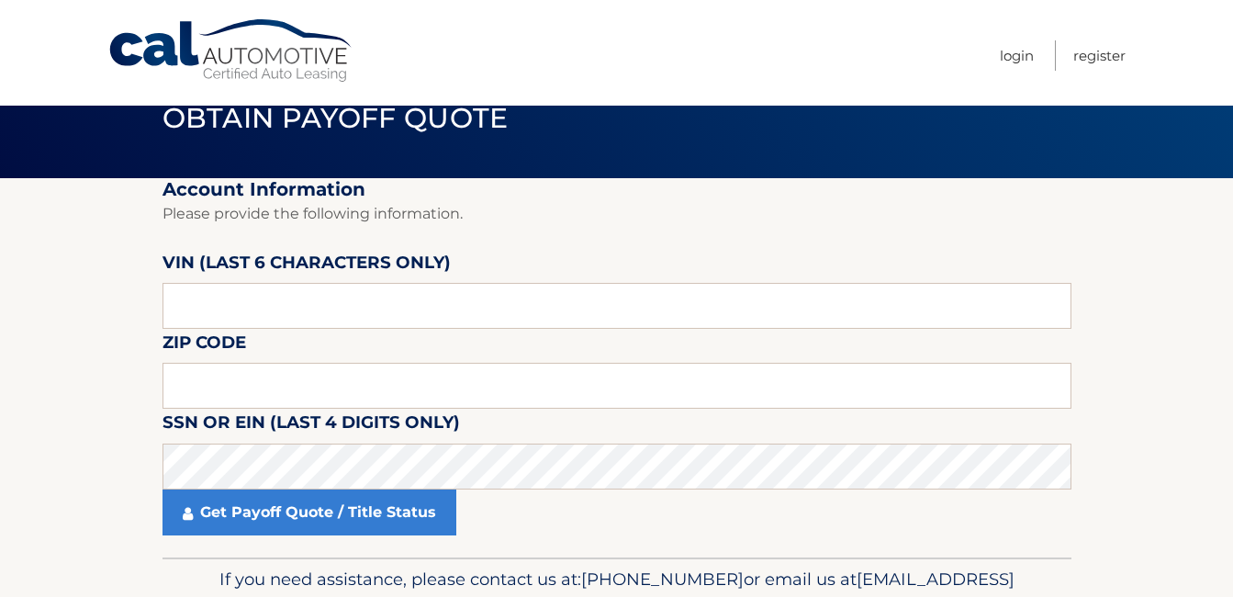
scroll to position [147, 0]
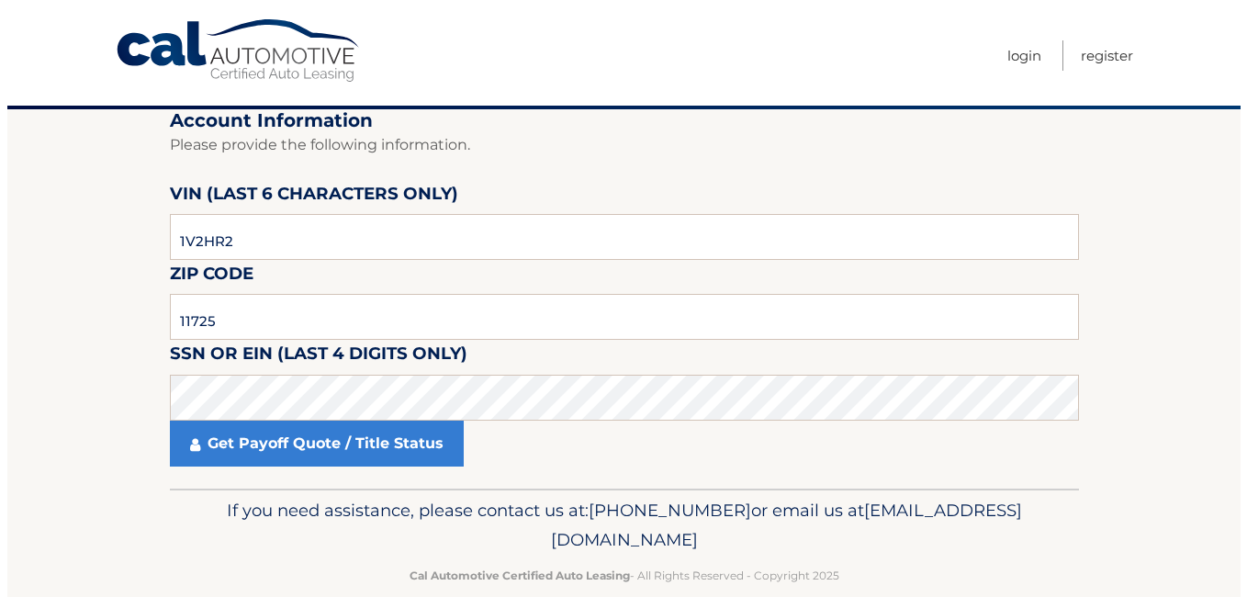
scroll to position [122, 0]
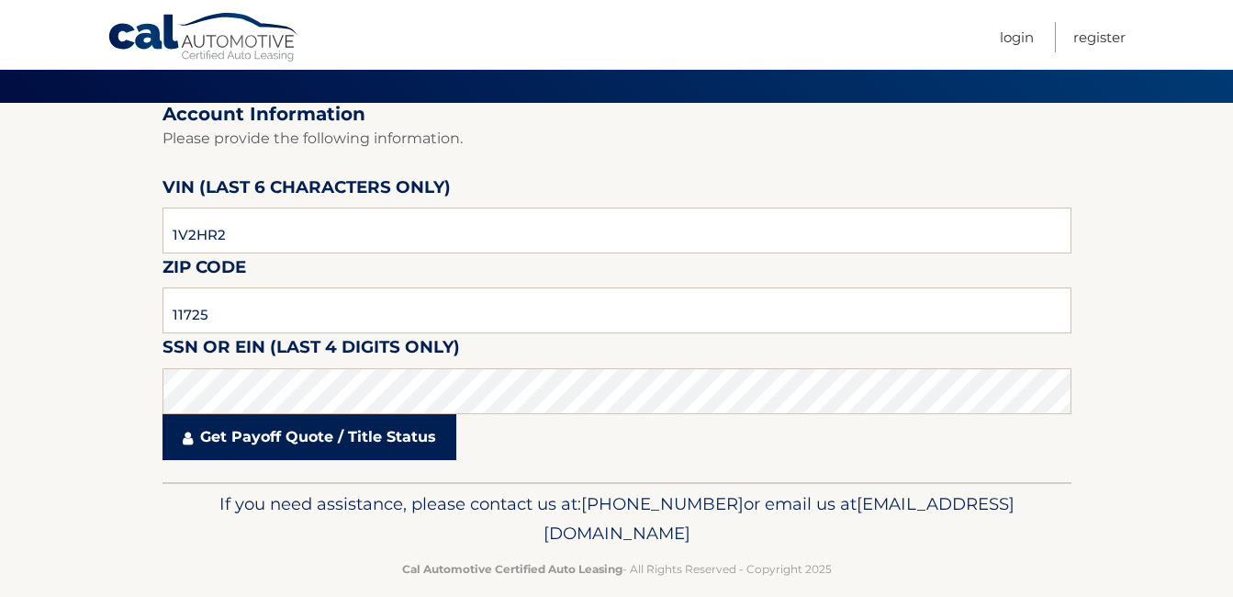
click at [381, 430] on link "Get Payoff Quote / Title Status" at bounding box center [310, 437] width 294 height 46
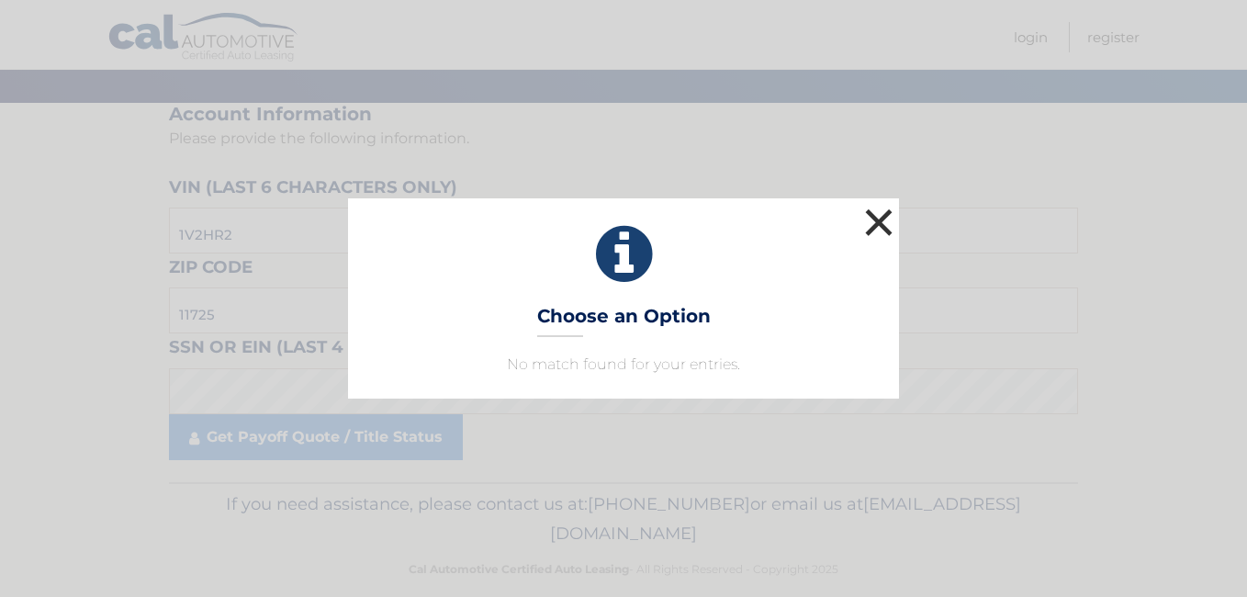
click at [877, 219] on button "×" at bounding box center [878, 222] width 37 height 37
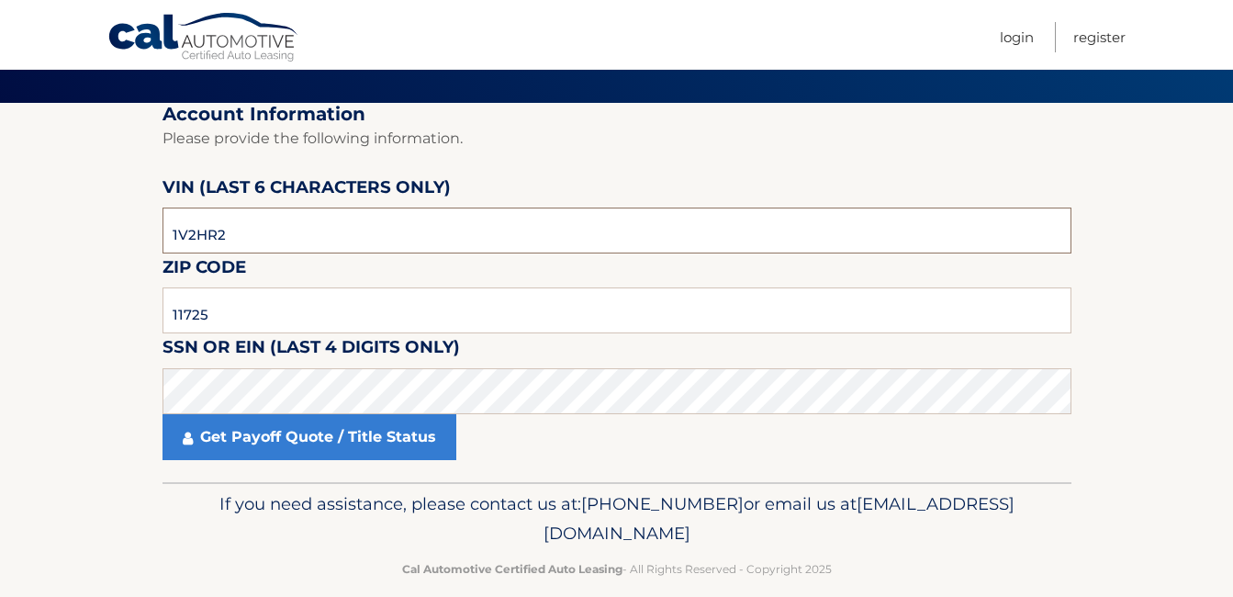
click at [349, 244] on input "1V2HR2" at bounding box center [617, 231] width 909 height 46
type input "519633"
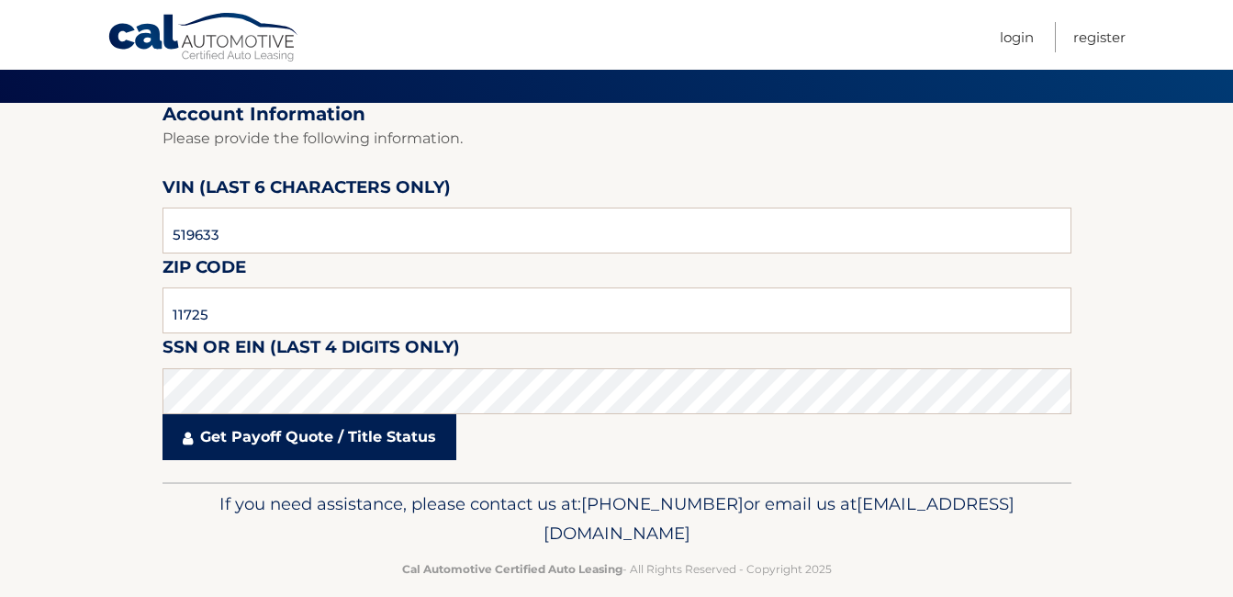
click at [306, 431] on link "Get Payoff Quote / Title Status" at bounding box center [310, 437] width 294 height 46
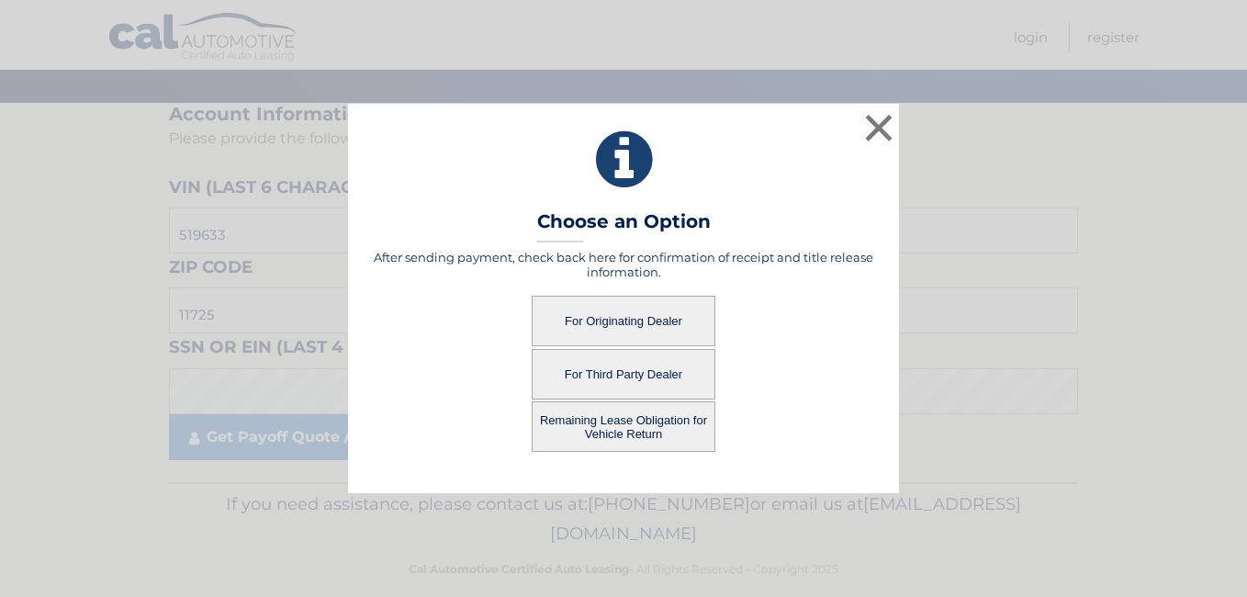
click at [595, 429] on button "Remaining Lease Obligation for Vehicle Return" at bounding box center [624, 426] width 184 height 51
click at [615, 423] on button "Remaining Lease Obligation for Vehicle Return" at bounding box center [624, 426] width 184 height 51
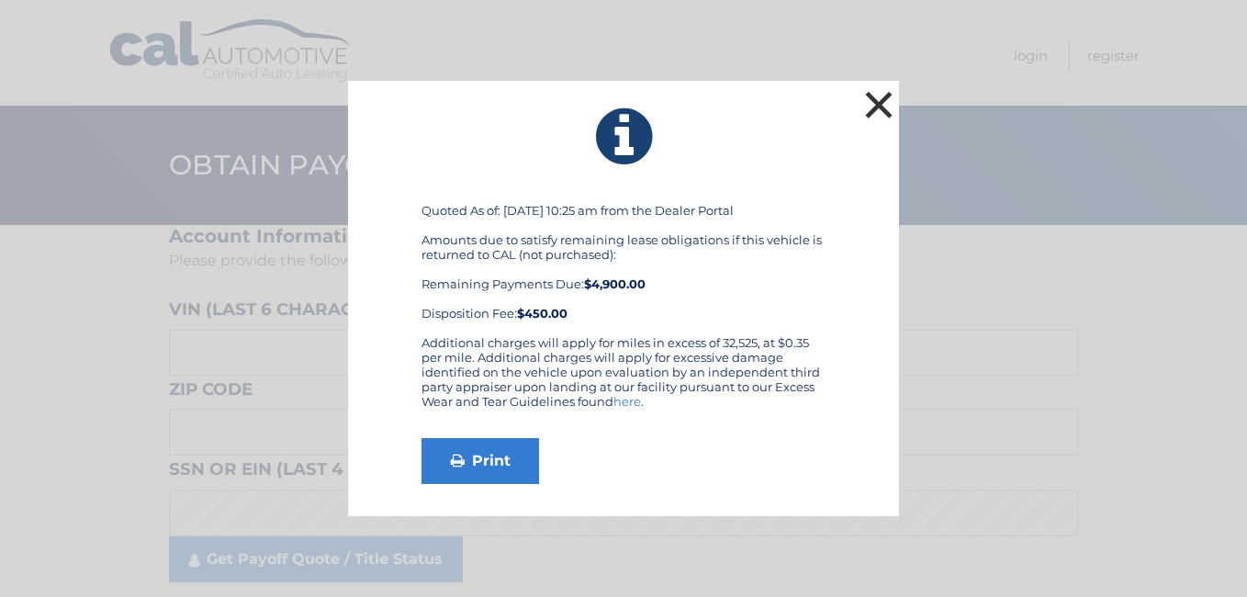
click at [886, 105] on button "×" at bounding box center [878, 104] width 37 height 37
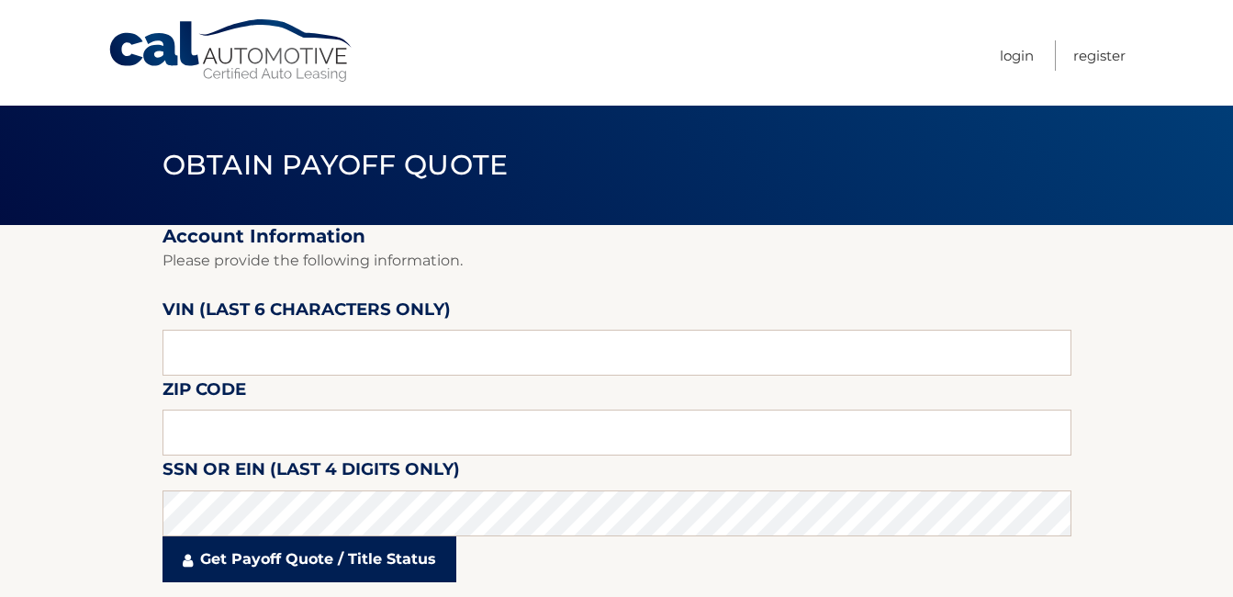
scroll to position [62, 0]
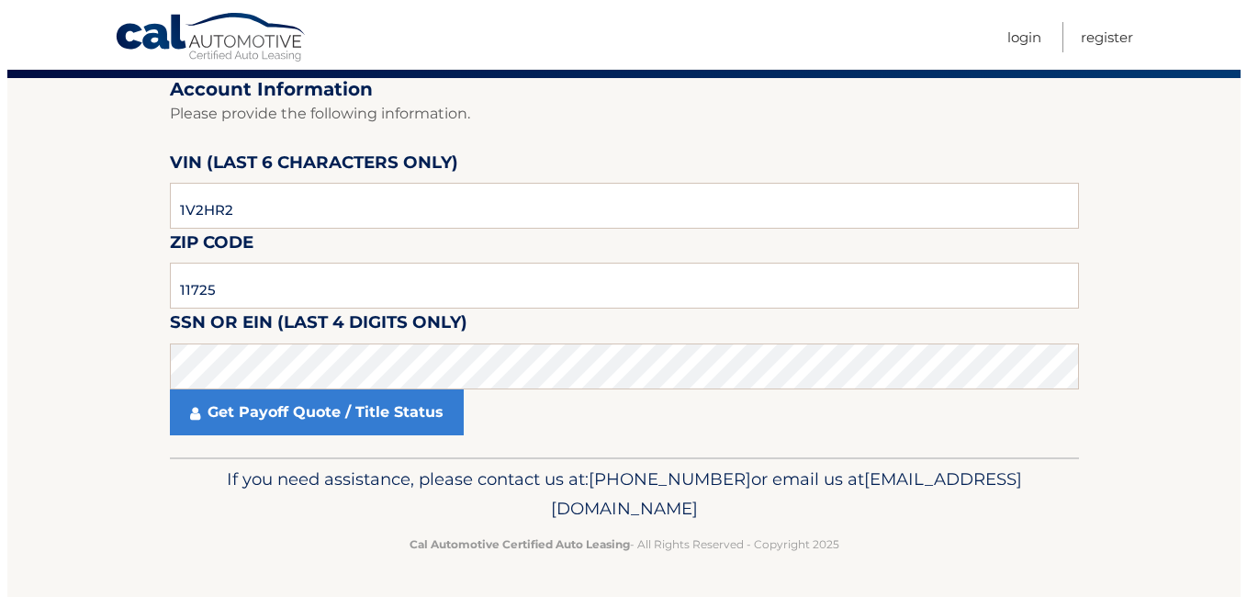
scroll to position [85, 0]
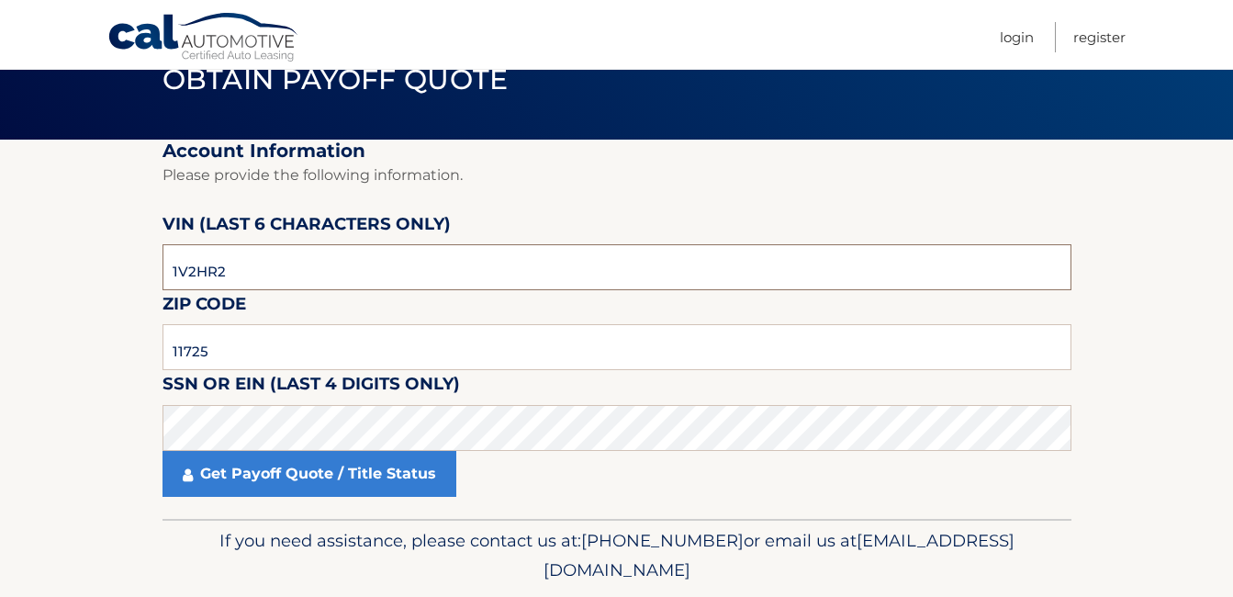
click at [257, 262] on input "1V2HR2" at bounding box center [617, 267] width 909 height 46
type input "519633"
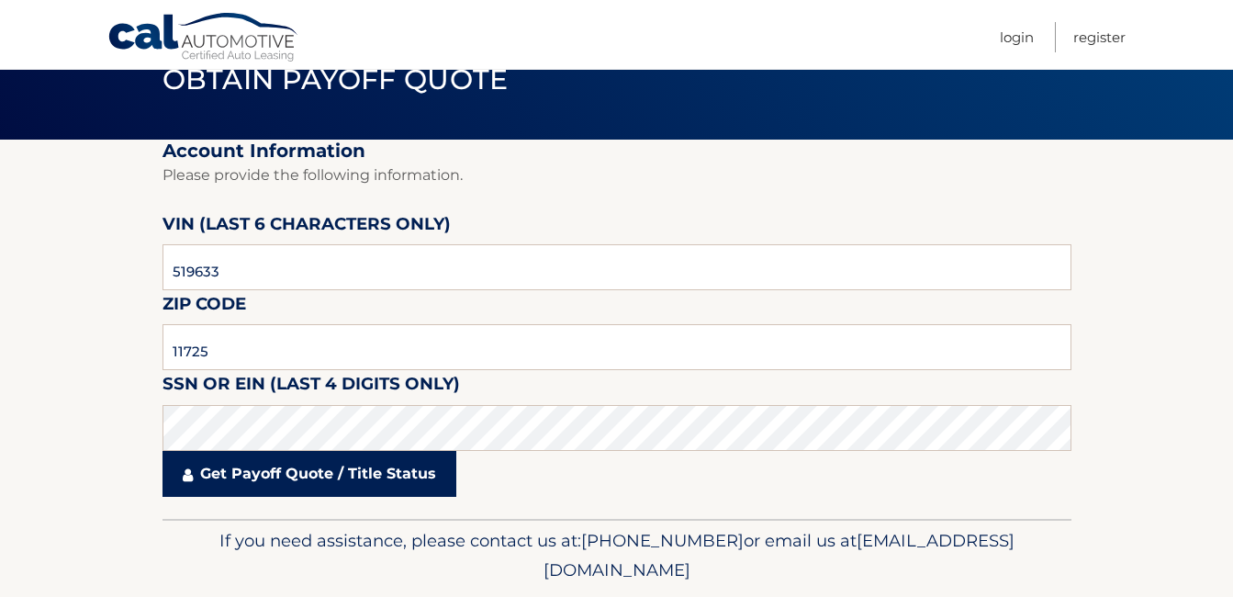
click at [330, 477] on link "Get Payoff Quote / Title Status" at bounding box center [310, 474] width 294 height 46
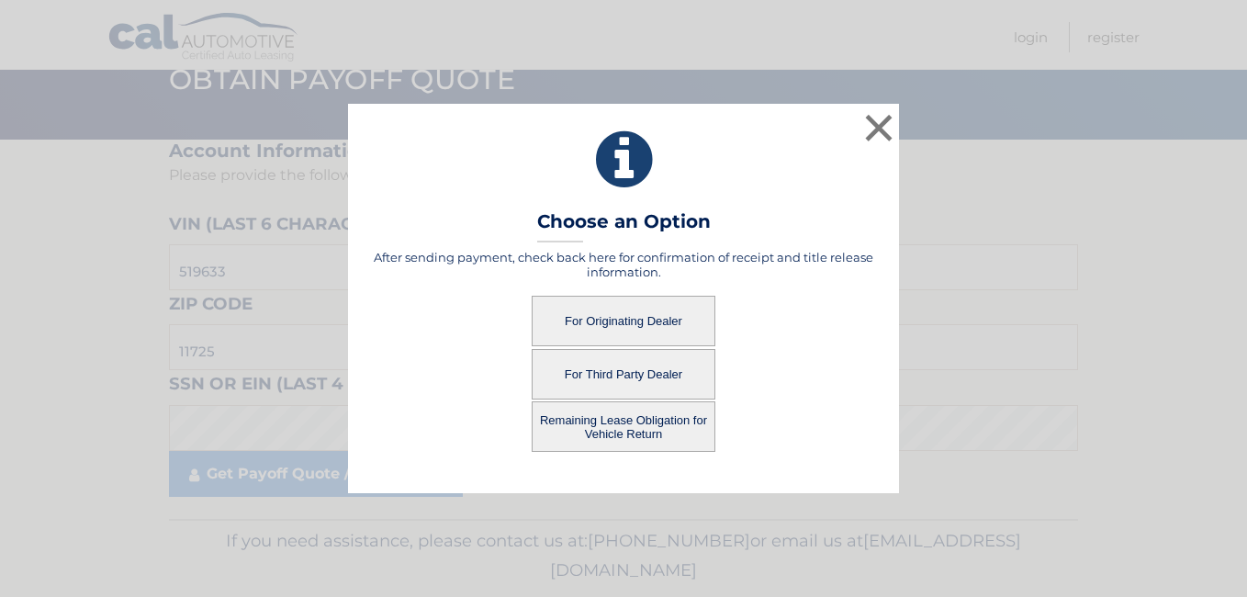
drag, startPoint x: 667, startPoint y: 131, endPoint x: 664, endPoint y: 89, distance: 42.3
click at [664, 89] on div "× Choose an Option After sending payment, check back here for confirmation of r…" at bounding box center [623, 298] width 1247 height 597
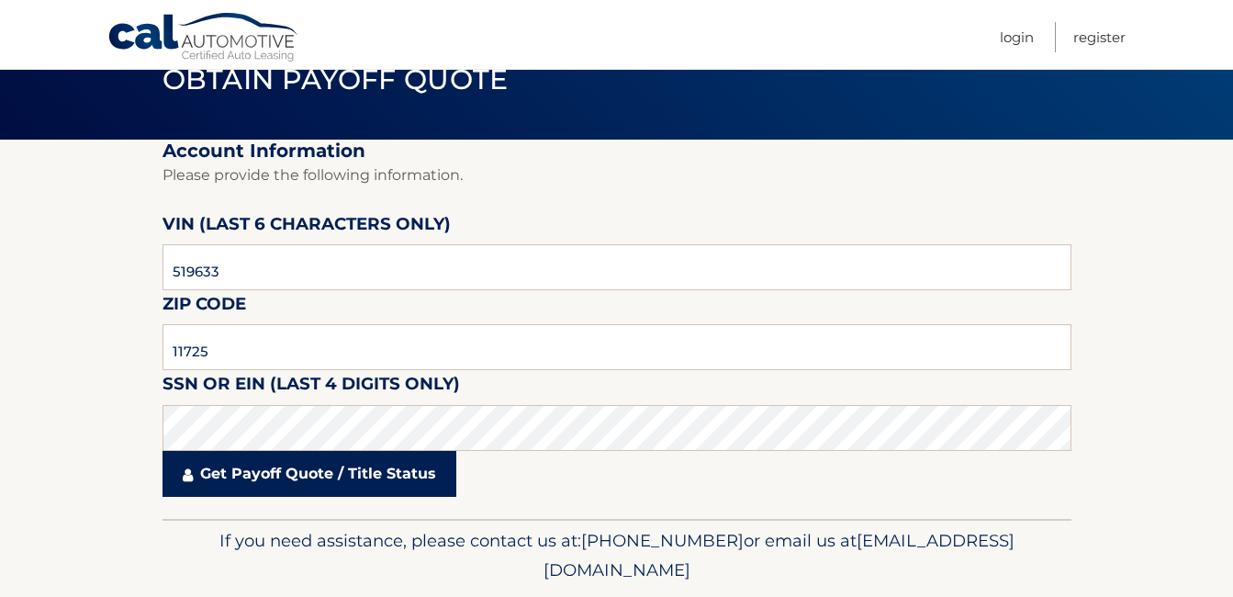
click at [335, 488] on link "Get Payoff Quote / Title Status" at bounding box center [310, 474] width 294 height 46
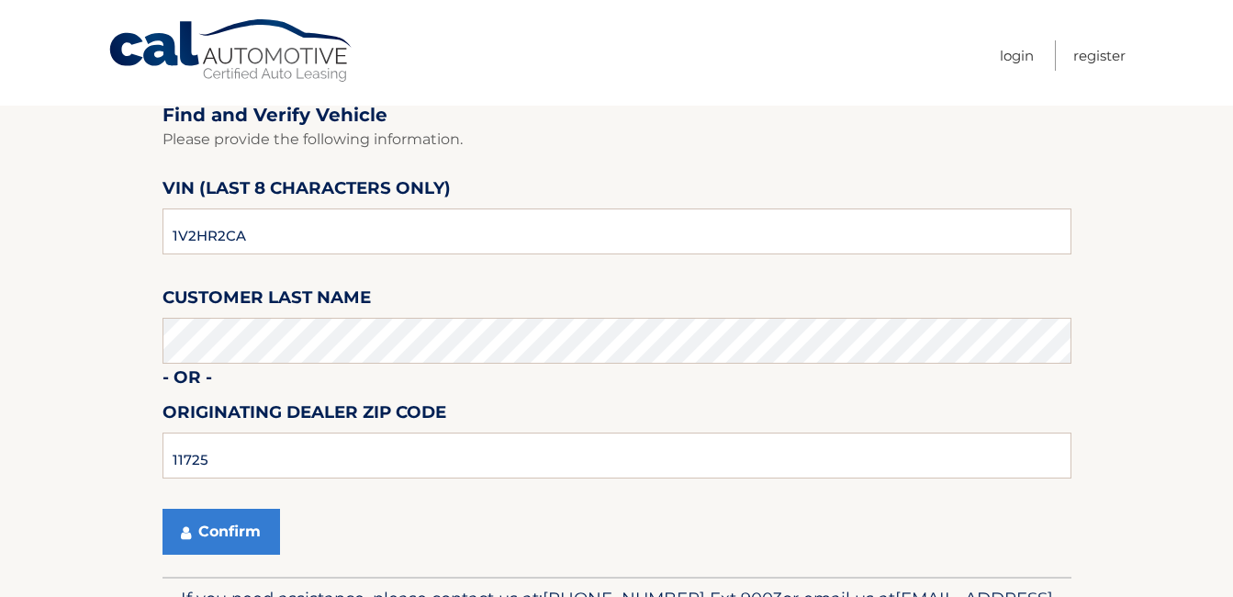
scroll to position [122, 0]
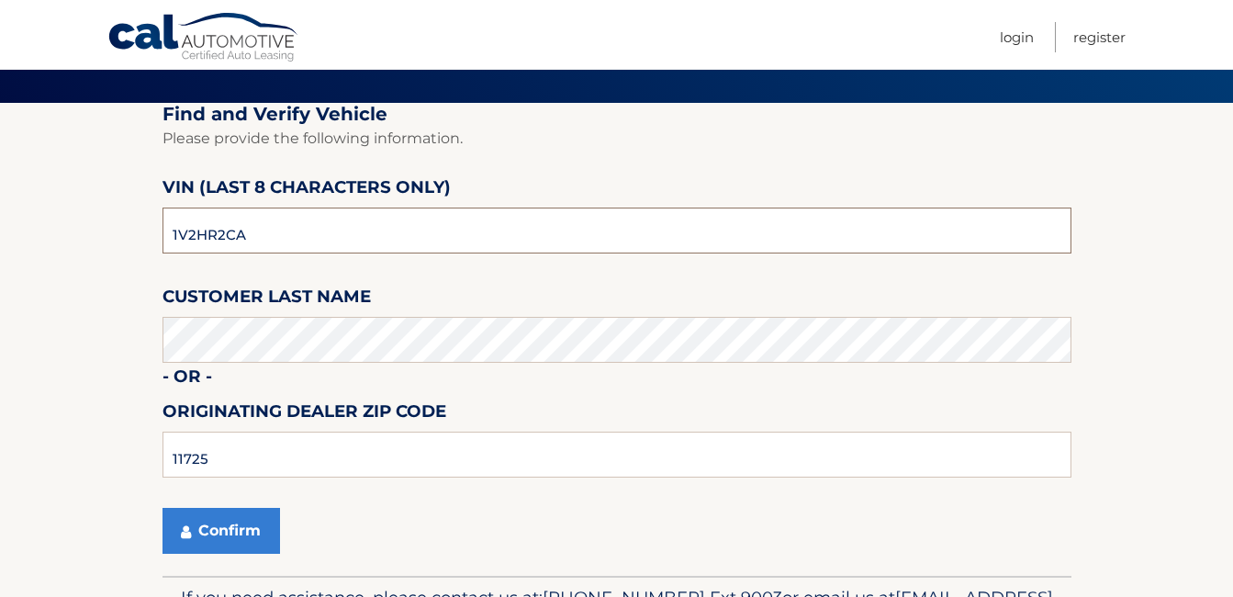
drag, startPoint x: 346, startPoint y: 232, endPoint x: -48, endPoint y: 208, distance: 394.6
click at [0, 208] on html "Cal Automotive Menu Login Register Ground a Vehicle" at bounding box center [616, 176] width 1233 height 597
type input "PC519633"
click at [163, 508] on button "Confirm" at bounding box center [222, 531] width 118 height 46
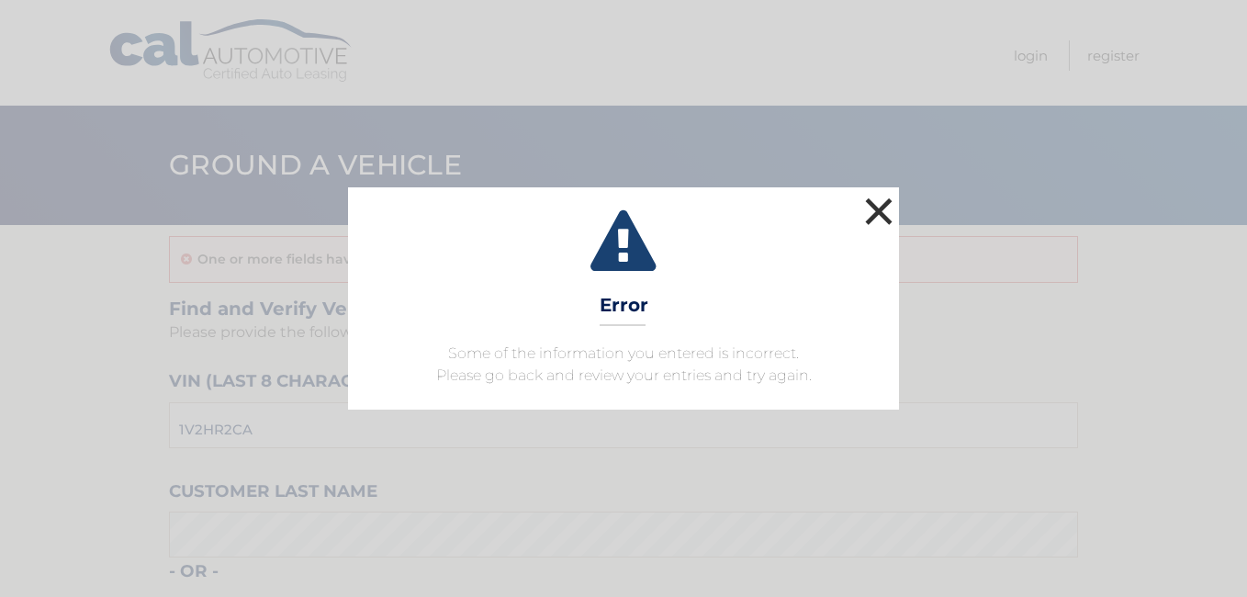
click at [884, 213] on button "×" at bounding box center [878, 211] width 37 height 37
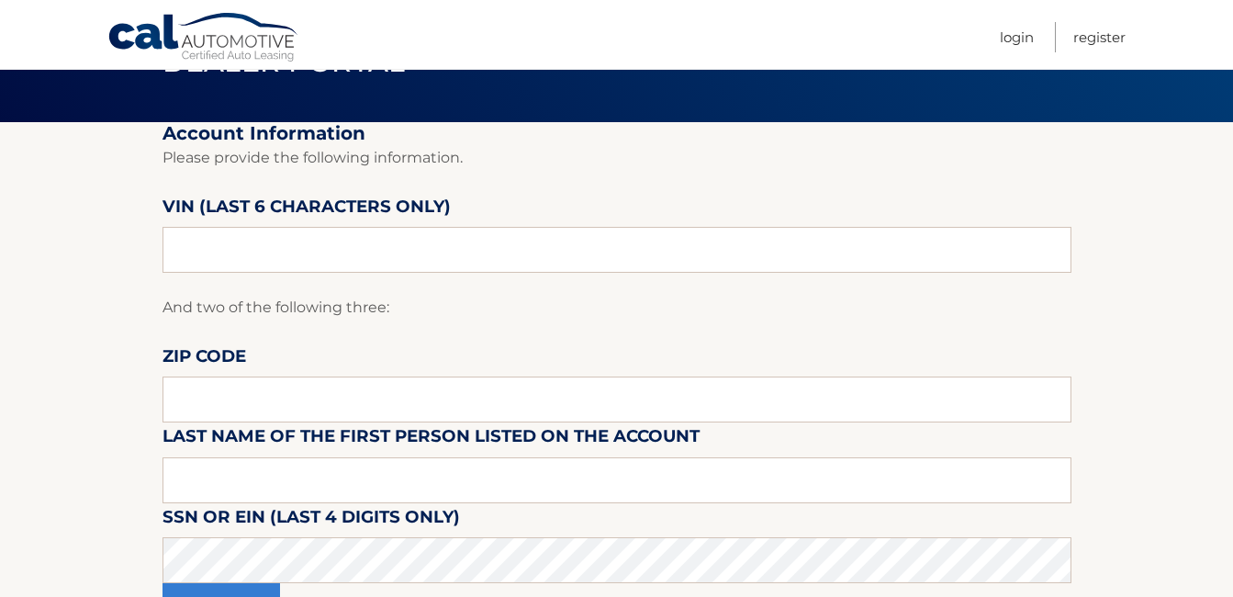
scroll to position [184, 0]
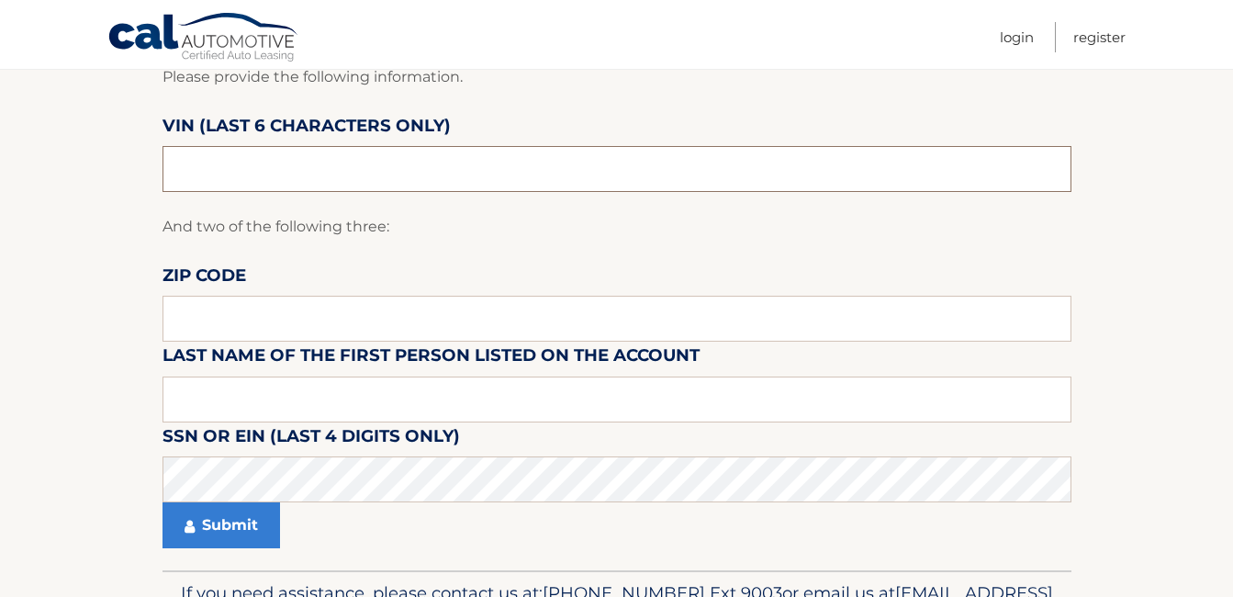
click at [330, 172] on input "text" at bounding box center [617, 169] width 909 height 46
type input "519633"
click at [287, 309] on input "text" at bounding box center [617, 319] width 909 height 46
type input "11725"
click at [224, 389] on input "text" at bounding box center [617, 399] width 909 height 46
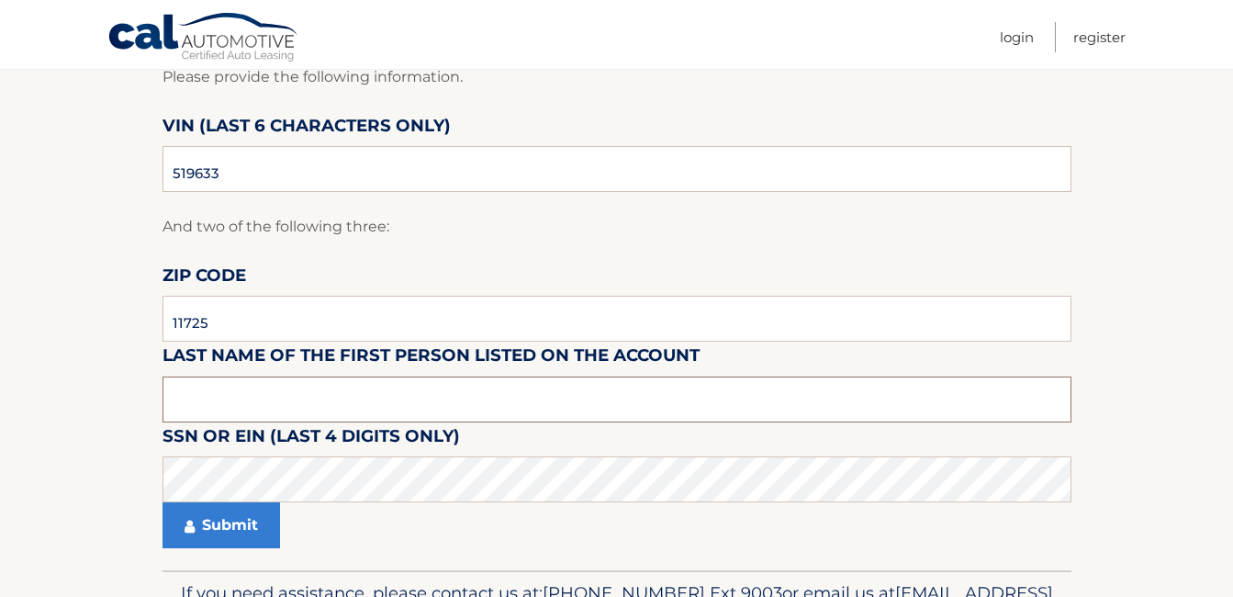
type input "l"
click at [224, 389] on input "[PERSON_NAME]" at bounding box center [617, 399] width 909 height 46
type input "[PERSON_NAME]"
